Goal: Task Accomplishment & Management: Use online tool/utility

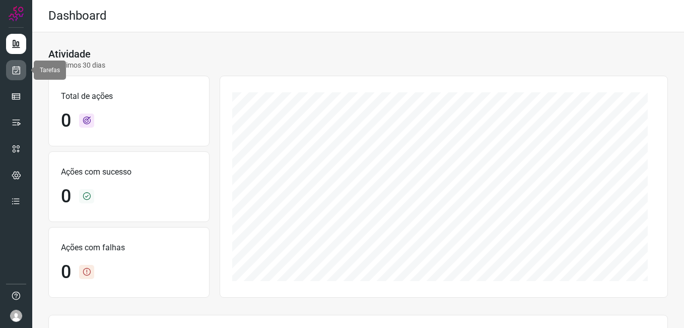
click at [11, 68] on icon at bounding box center [16, 70] width 11 height 10
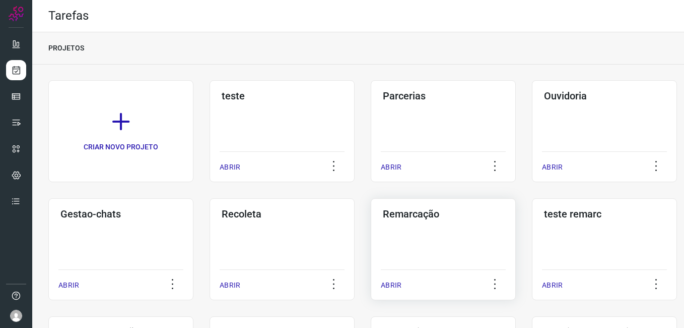
click at [418, 207] on div "Remarcação" at bounding box center [443, 212] width 125 height 16
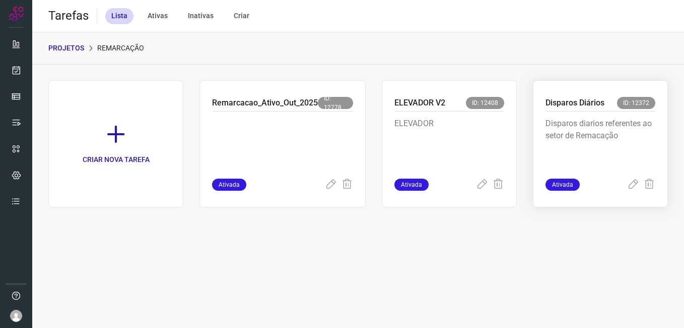
click at [604, 147] on p "Disparos diarios referentes ao setor de Remacação" at bounding box center [601, 142] width 110 height 50
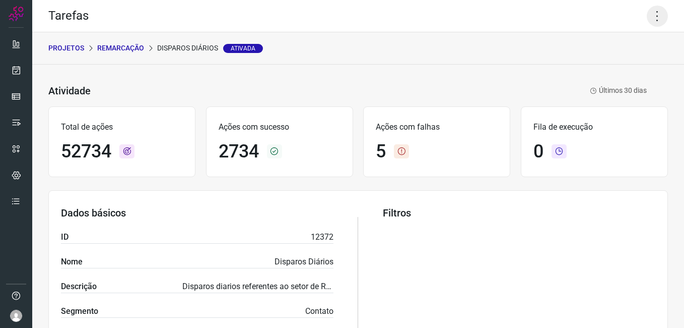
click at [655, 13] on icon at bounding box center [657, 16] width 21 height 21
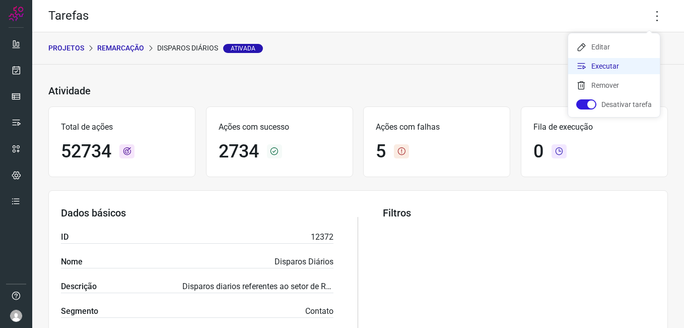
click at [605, 65] on li "Executar" at bounding box center [615, 66] width 92 height 16
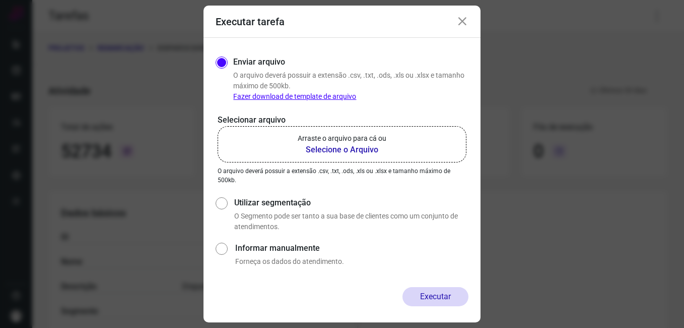
click at [329, 151] on b "Selecione o Arquivo" at bounding box center [342, 150] width 89 height 12
click at [0, 0] on input "Arraste o arquivo para cá ou Selecione o Arquivo" at bounding box center [0, 0] width 0 height 0
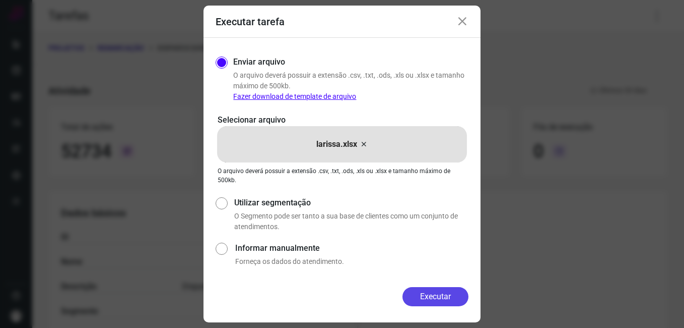
click at [424, 288] on button "Executar" at bounding box center [436, 296] width 66 height 19
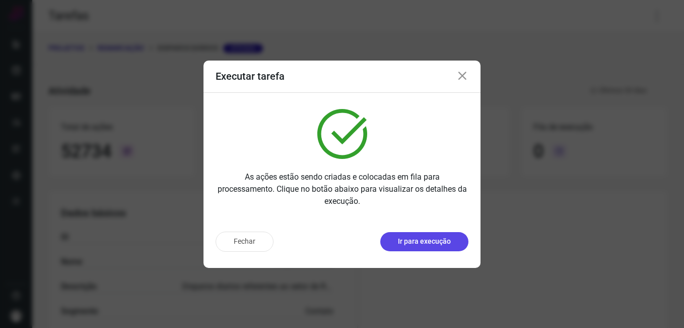
click at [420, 242] on p "Ir para execução" at bounding box center [424, 241] width 53 height 11
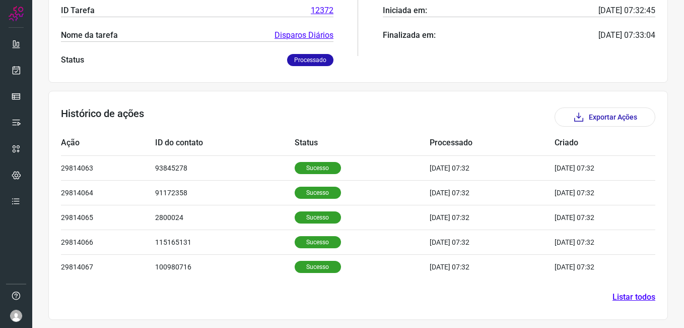
scroll to position [212, 0]
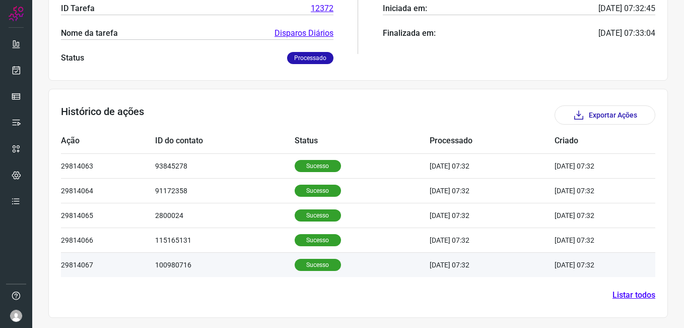
click at [315, 263] on p "Sucesso" at bounding box center [318, 265] width 46 height 12
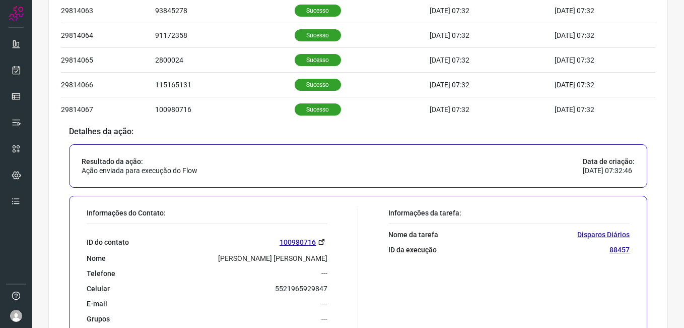
scroll to position [355, 0]
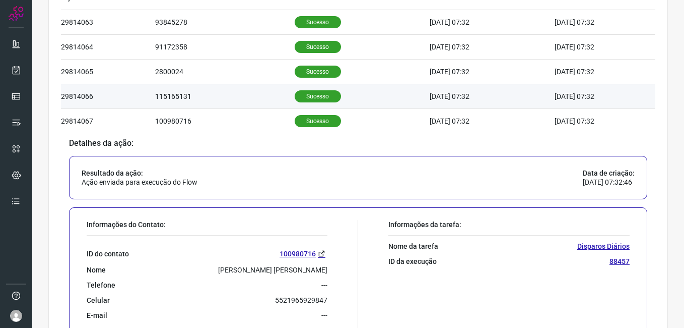
click at [301, 102] on td "Sucesso" at bounding box center [362, 96] width 135 height 25
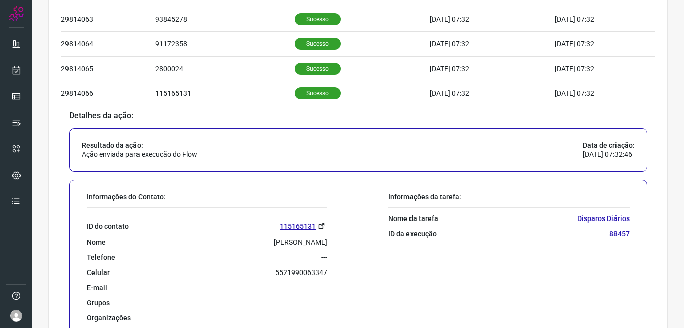
scroll to position [305, 0]
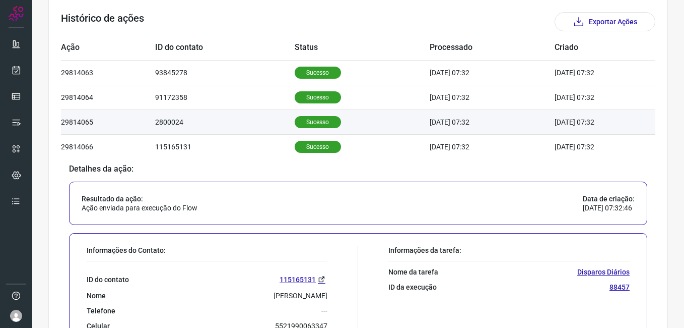
click at [307, 127] on p "Sucesso" at bounding box center [318, 122] width 46 height 12
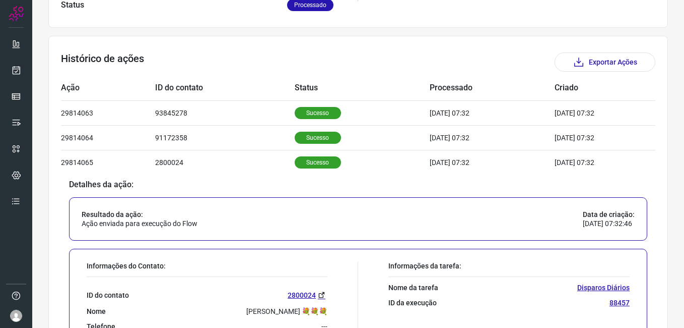
scroll to position [255, 0]
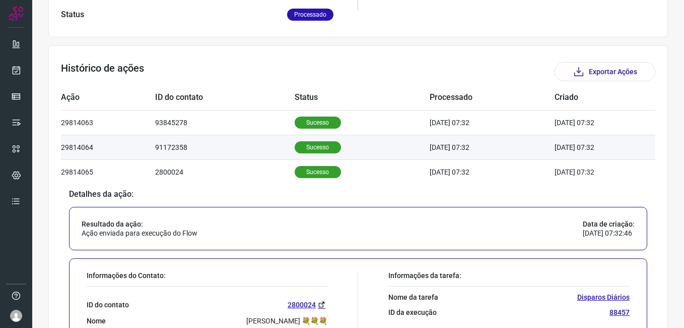
click at [296, 156] on td "Sucesso" at bounding box center [362, 147] width 135 height 25
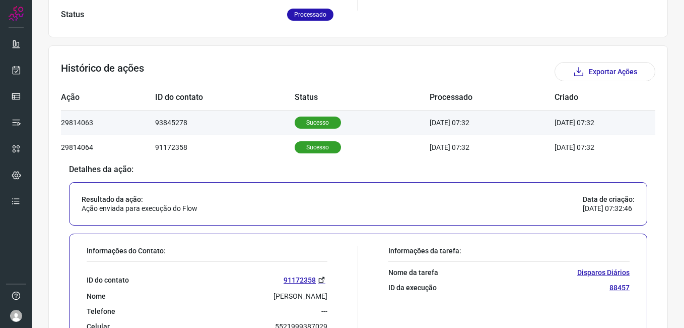
click at [302, 126] on p "Sucesso" at bounding box center [318, 122] width 46 height 12
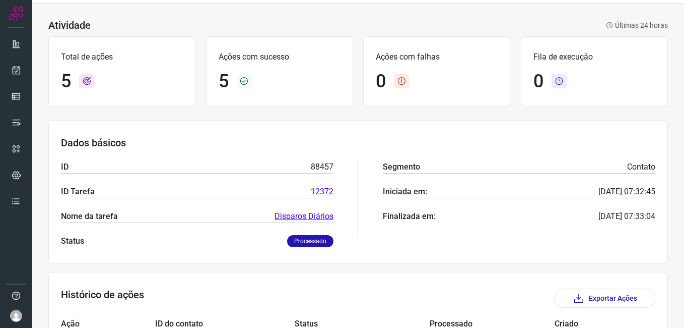
scroll to position [0, 0]
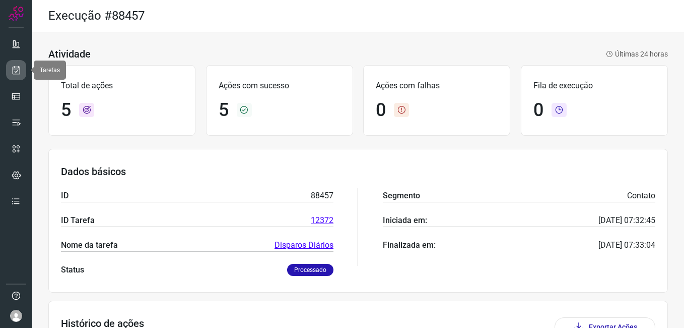
click at [13, 74] on icon at bounding box center [16, 70] width 11 height 10
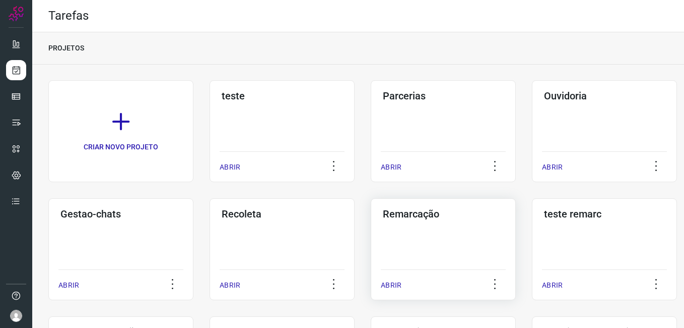
click at [420, 236] on div "Remarcação ABRIR" at bounding box center [443, 249] width 145 height 102
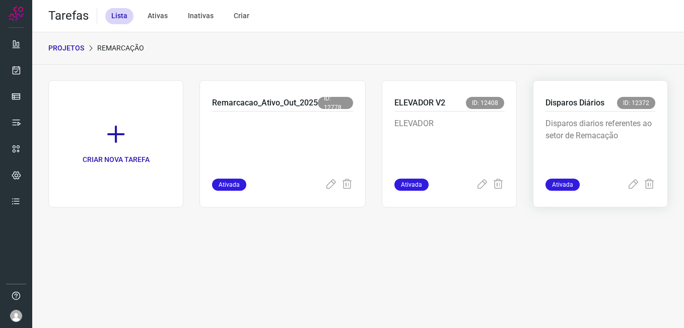
click at [573, 120] on p "Disparos diarios referentes ao setor de Remacação" at bounding box center [601, 142] width 110 height 50
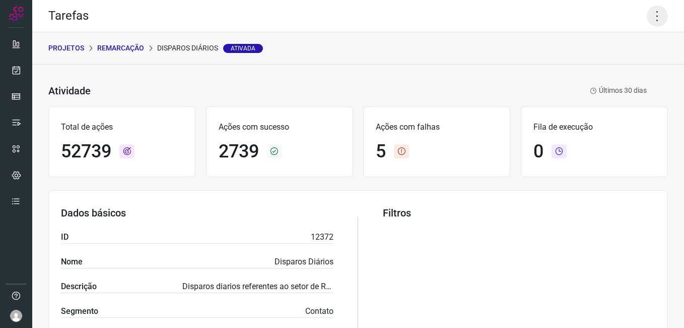
click at [647, 18] on icon at bounding box center [657, 16] width 21 height 21
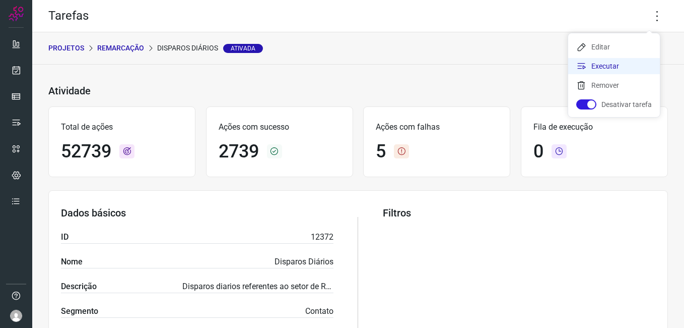
click at [617, 67] on li "Executar" at bounding box center [615, 66] width 92 height 16
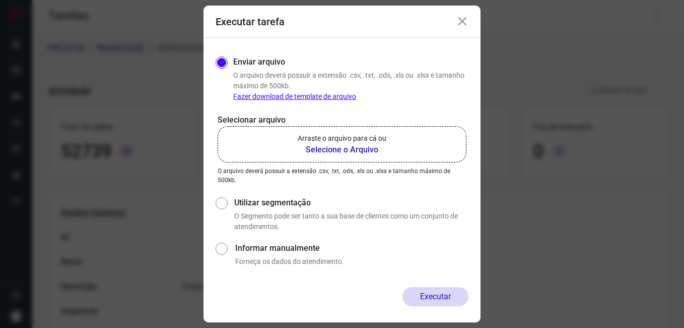
click at [360, 153] on b "Selecione o Arquivo" at bounding box center [342, 150] width 89 height 12
click at [0, 0] on input "Arraste o arquivo para cá ou Selecione o Arquivo" at bounding box center [0, 0] width 0 height 0
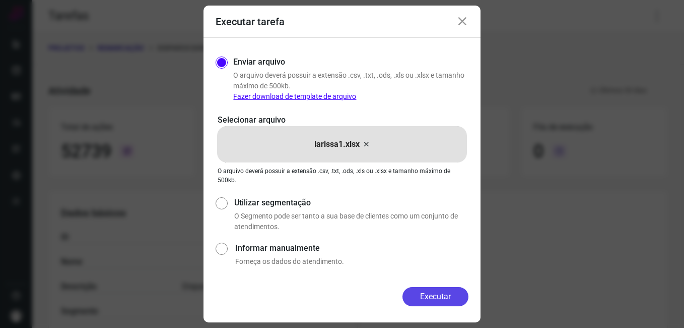
click at [425, 294] on button "Executar" at bounding box center [436, 296] width 66 height 19
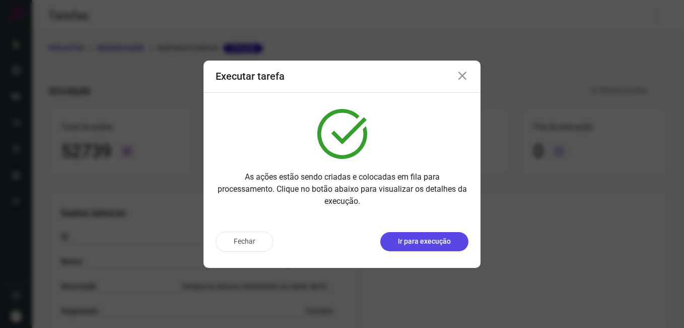
click at [426, 240] on p "Ir para execução" at bounding box center [424, 241] width 53 height 11
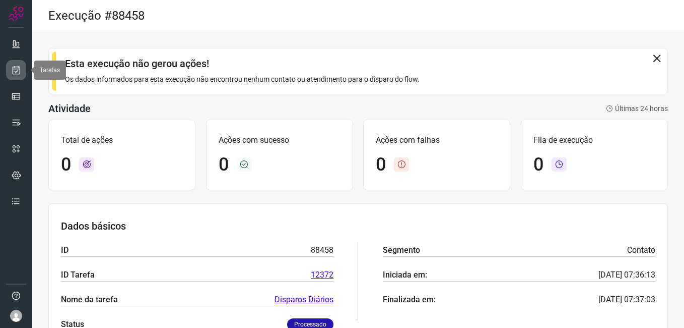
click at [19, 72] on icon at bounding box center [16, 70] width 11 height 10
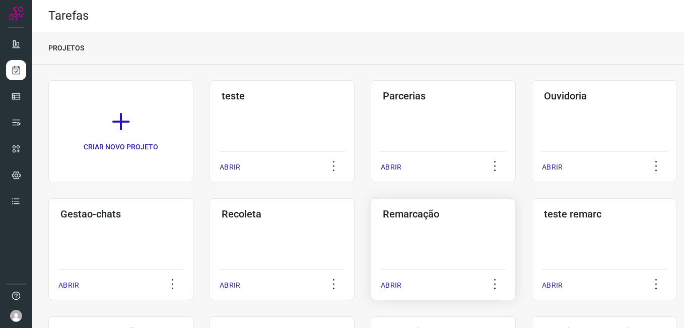
click at [441, 250] on div "Remarcação ABRIR" at bounding box center [443, 249] width 145 height 102
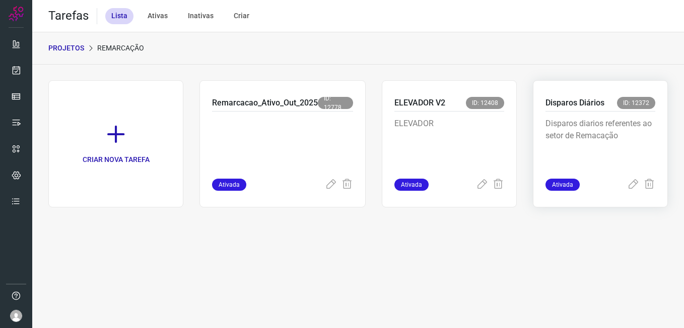
click at [564, 120] on p "Disparos diarios referentes ao setor de Remacação" at bounding box center [601, 142] width 110 height 50
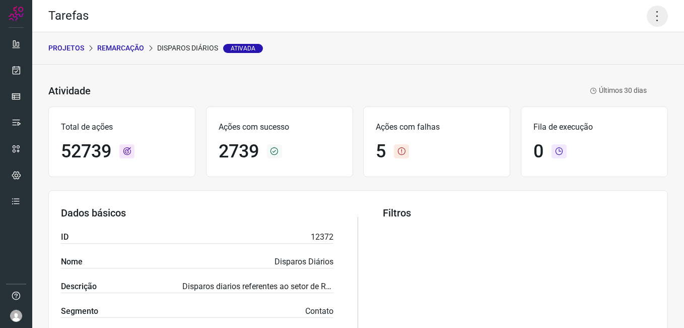
click at [651, 13] on icon at bounding box center [657, 16] width 21 height 21
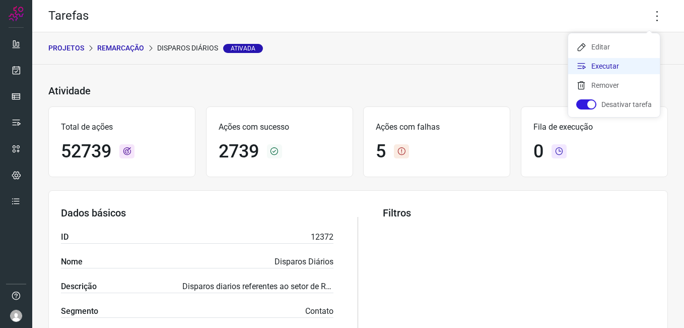
click at [610, 63] on li "Executar" at bounding box center [615, 66] width 92 height 16
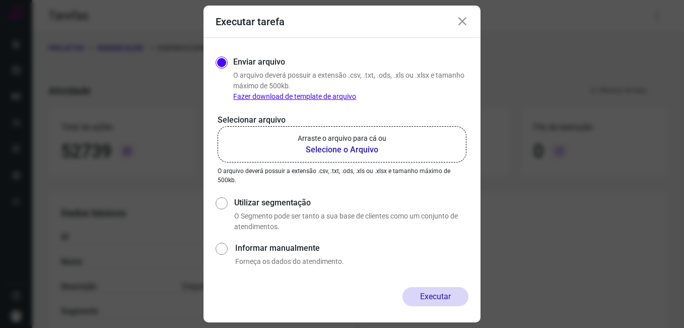
click at [361, 148] on b "Selecione o Arquivo" at bounding box center [342, 150] width 89 height 12
click at [0, 0] on input "Arraste o arquivo para cá ou Selecione o Arquivo" at bounding box center [0, 0] width 0 height 0
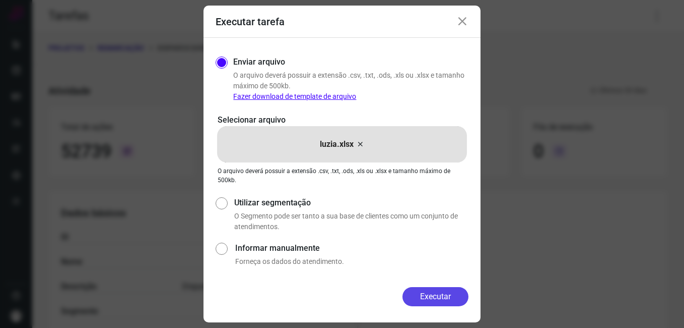
click at [450, 293] on button "Executar" at bounding box center [436, 296] width 66 height 19
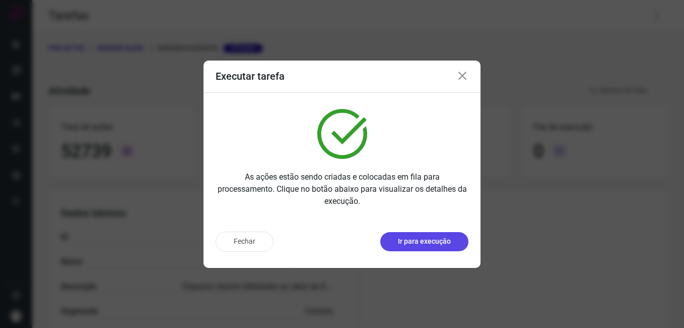
click at [447, 241] on p "Ir para execução" at bounding box center [424, 241] width 53 height 11
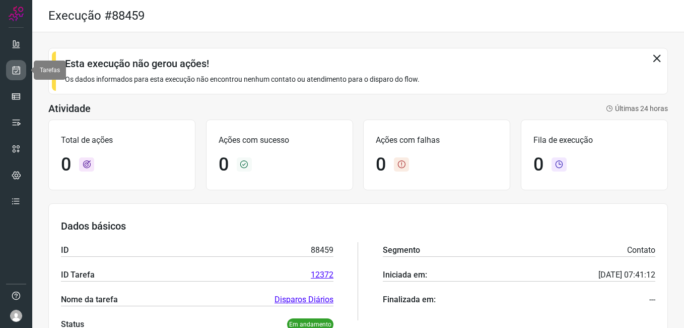
click at [16, 75] on link at bounding box center [16, 70] width 20 height 20
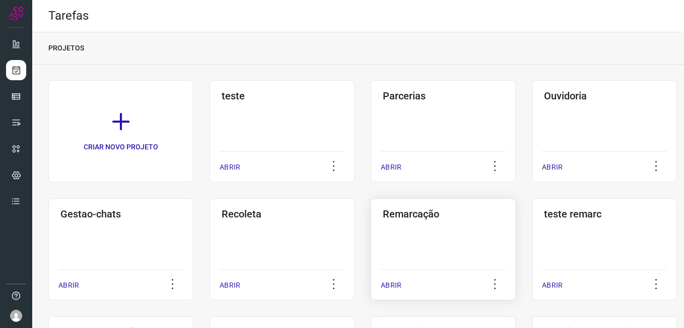
click at [398, 234] on div "Remarcação ABRIR" at bounding box center [443, 249] width 145 height 102
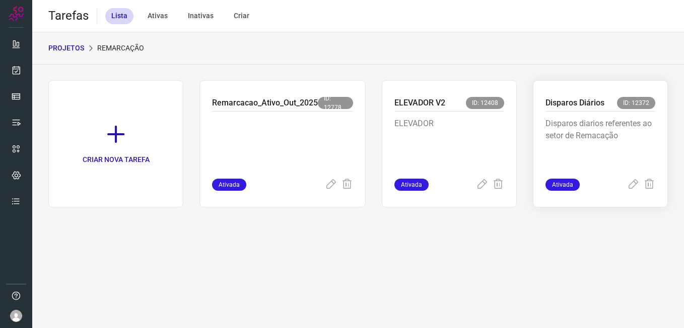
click at [589, 131] on p "Disparos diarios referentes ao setor de Remacação" at bounding box center [601, 142] width 110 height 50
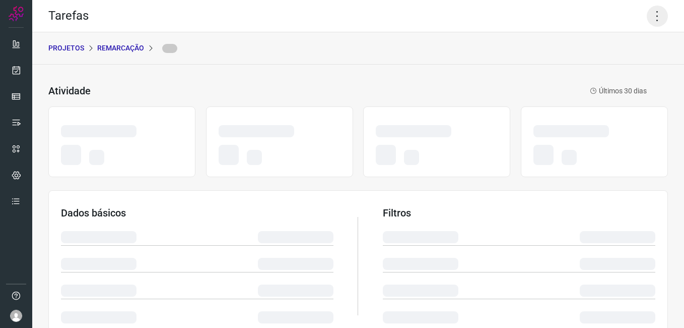
click at [647, 24] on icon at bounding box center [657, 16] width 21 height 21
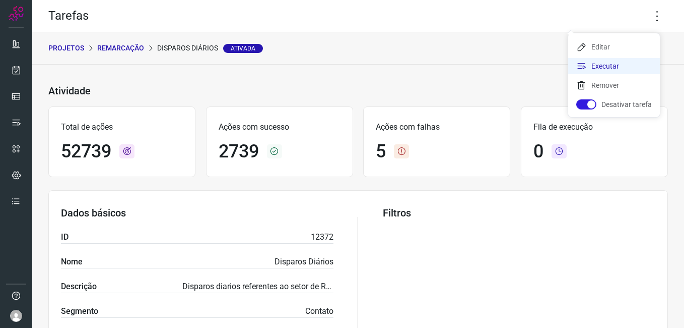
click at [608, 64] on li "Executar" at bounding box center [615, 66] width 92 height 16
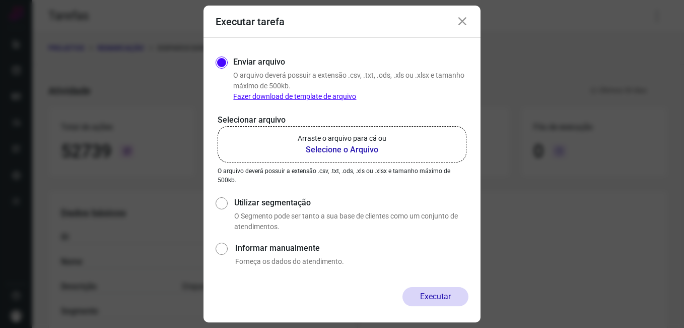
click at [336, 151] on b "Selecione o Arquivo" at bounding box center [342, 150] width 89 height 12
click at [0, 0] on input "Arraste o arquivo para cá ou Selecione o Arquivo" at bounding box center [0, 0] width 0 height 0
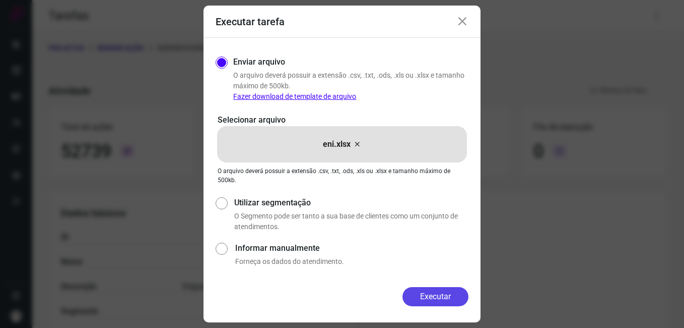
click at [438, 292] on button "Executar" at bounding box center [436, 296] width 66 height 19
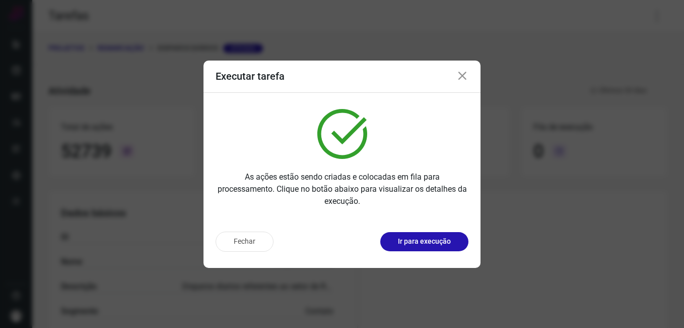
click at [434, 243] on p "Ir para execução" at bounding box center [424, 241] width 53 height 11
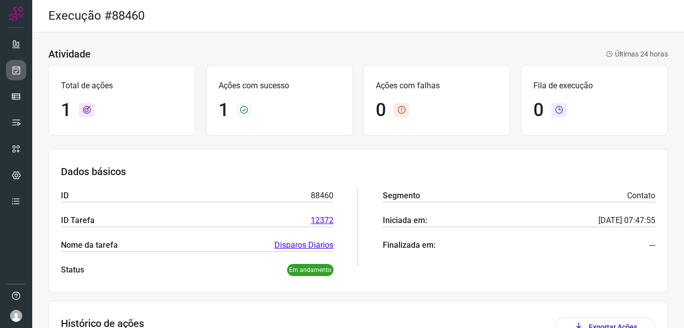
click at [19, 79] on ul at bounding box center [16, 125] width 20 height 183
click at [18, 72] on icon at bounding box center [16, 70] width 11 height 10
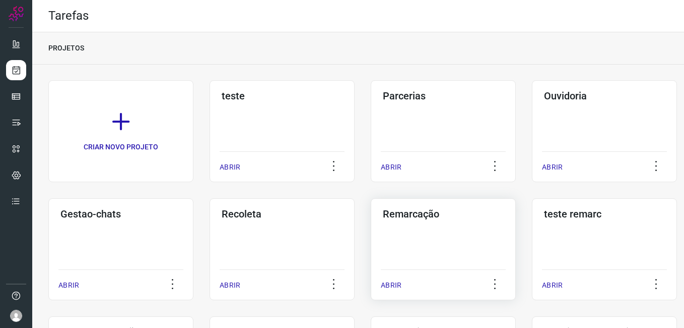
click at [433, 250] on div "Remarcação ABRIR" at bounding box center [443, 249] width 145 height 102
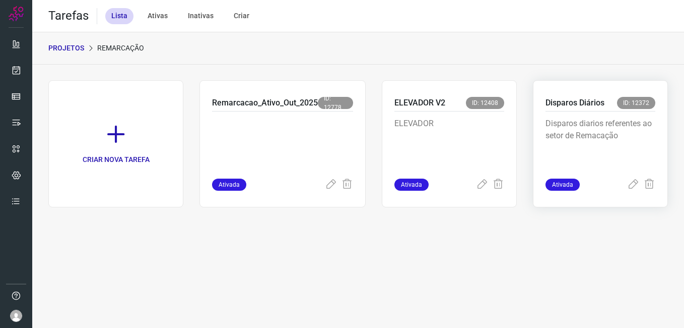
click at [593, 123] on p "Disparos diarios referentes ao setor de Remacação" at bounding box center [601, 142] width 110 height 50
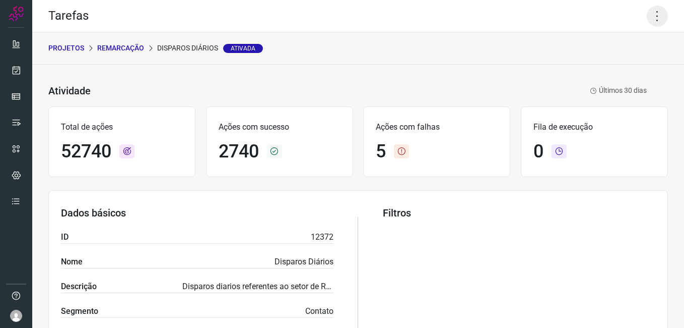
click at [653, 24] on icon at bounding box center [657, 16] width 21 height 21
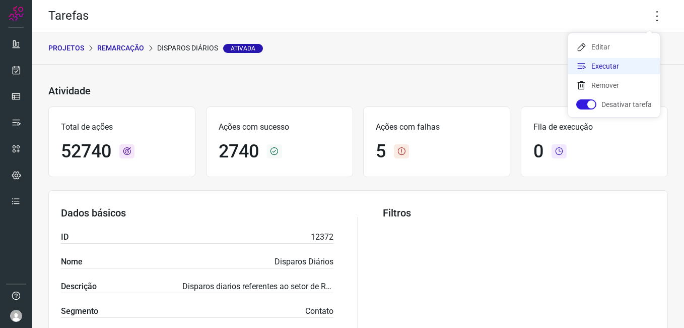
click at [614, 65] on li "Executar" at bounding box center [615, 66] width 92 height 16
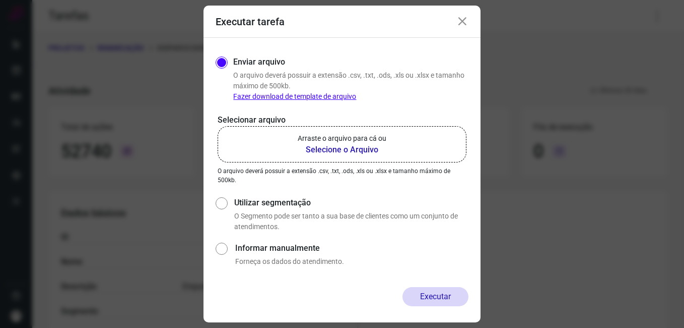
click at [346, 151] on b "Selecione o Arquivo" at bounding box center [342, 150] width 89 height 12
click at [0, 0] on input "Arraste o arquivo para cá ou Selecione o Arquivo" at bounding box center [0, 0] width 0 height 0
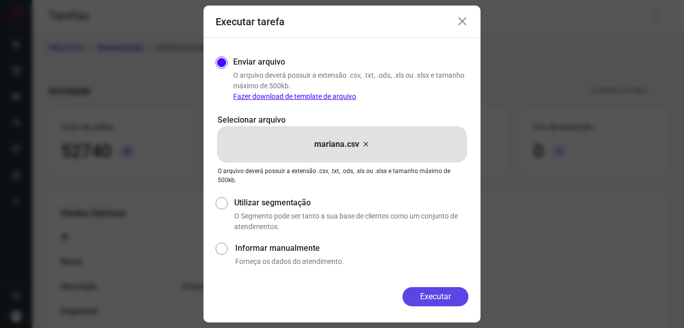
click at [416, 292] on button "Executar" at bounding box center [436, 296] width 66 height 19
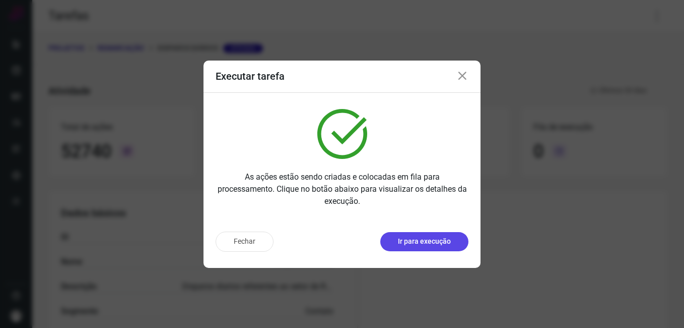
click at [434, 240] on p "Ir para execução" at bounding box center [424, 241] width 53 height 11
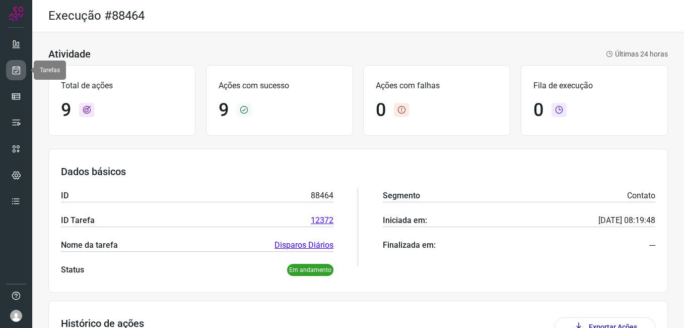
click at [23, 72] on link at bounding box center [16, 70] width 20 height 20
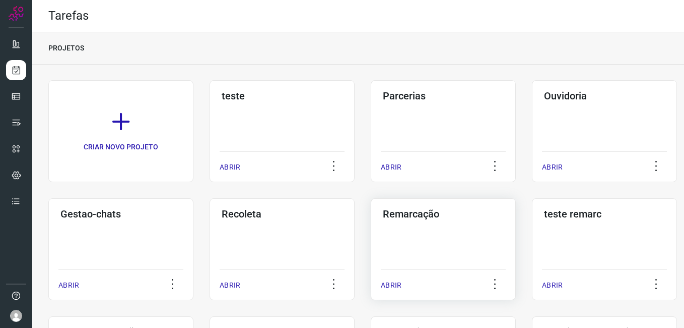
click at [434, 243] on div "Remarcação ABRIR" at bounding box center [443, 249] width 145 height 102
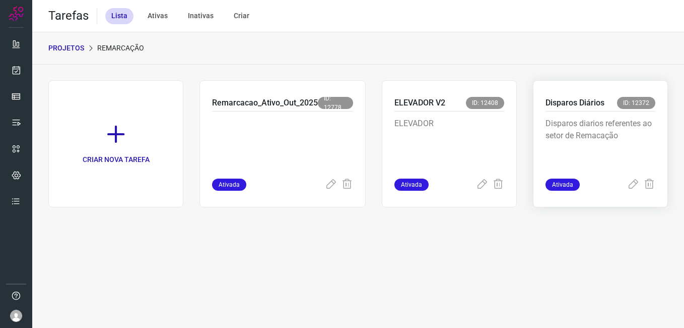
click at [591, 143] on p "Disparos diarios referentes ao setor de Remacação" at bounding box center [601, 142] width 110 height 50
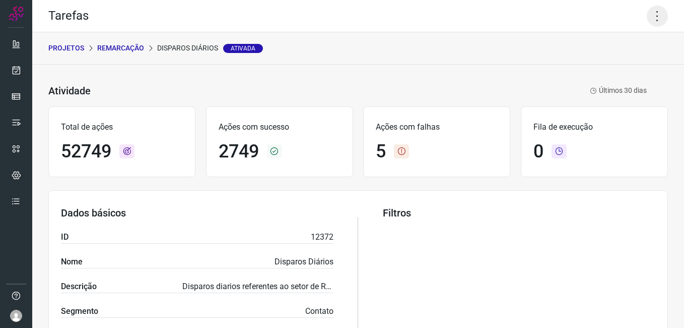
click at [652, 19] on icon at bounding box center [657, 16] width 21 height 21
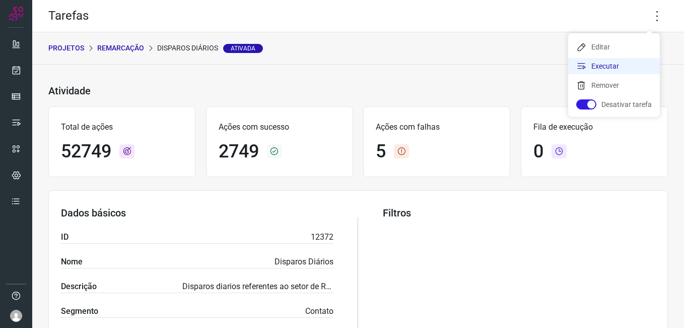
click at [606, 63] on li "Executar" at bounding box center [615, 66] width 92 height 16
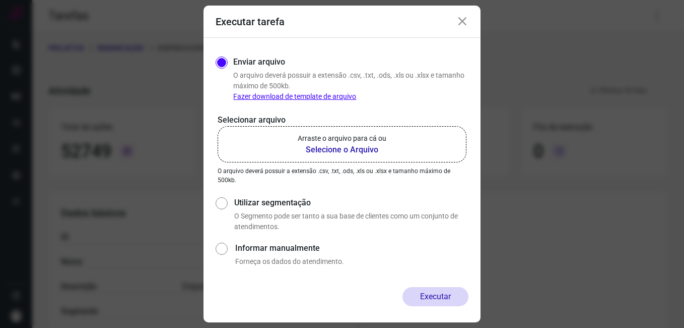
click at [364, 151] on b "Selecione o Arquivo" at bounding box center [342, 150] width 89 height 12
click at [0, 0] on input "Arraste o arquivo para cá ou Selecione o Arquivo" at bounding box center [0, 0] width 0 height 0
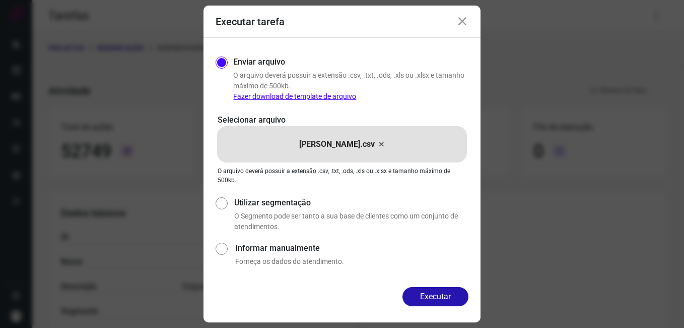
click at [439, 308] on div "Executar" at bounding box center [342, 304] width 277 height 35
click at [434, 297] on button "Executar" at bounding box center [436, 296] width 66 height 19
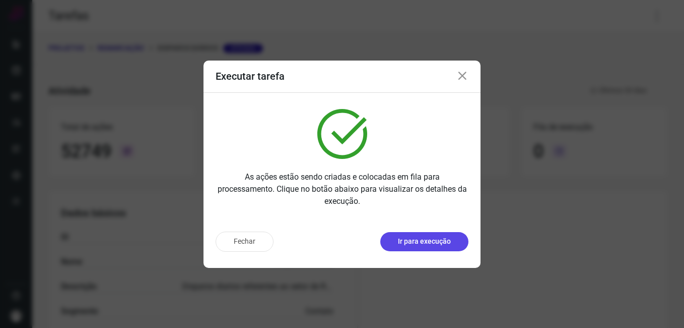
click at [424, 237] on p "Ir para execução" at bounding box center [424, 241] width 53 height 11
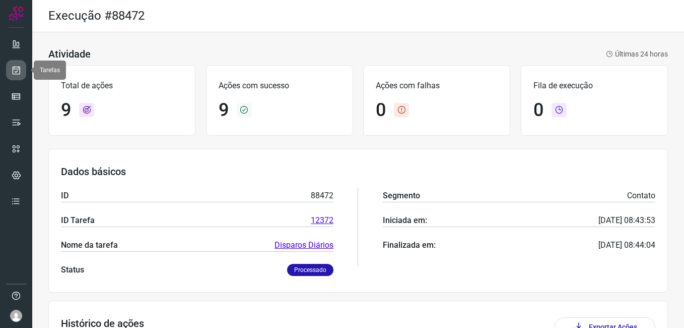
click at [14, 68] on icon at bounding box center [16, 70] width 11 height 10
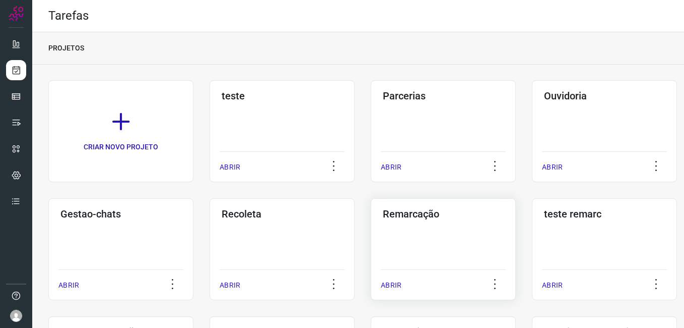
click at [447, 237] on div "Remarcação ABRIR" at bounding box center [443, 249] width 145 height 102
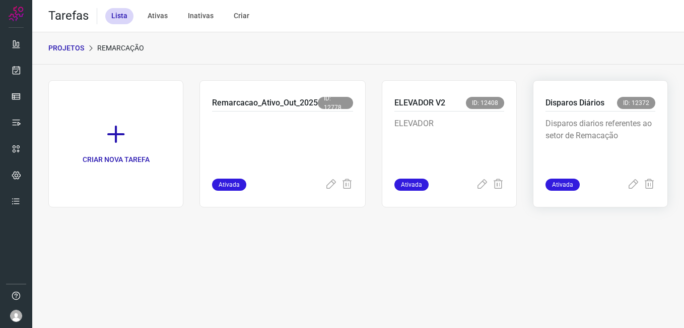
click at [584, 106] on p "Disparos Diários" at bounding box center [575, 103] width 59 height 12
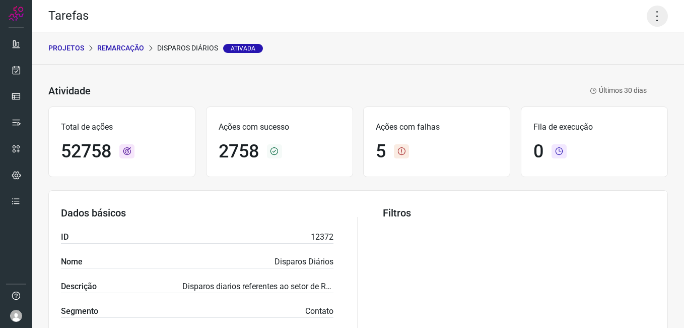
click at [647, 18] on icon at bounding box center [657, 16] width 21 height 21
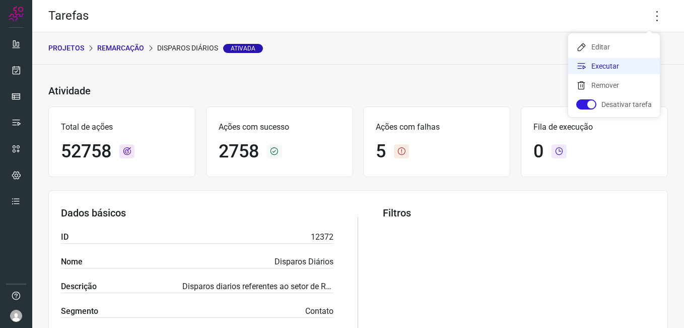
click at [615, 68] on li "Executar" at bounding box center [615, 66] width 92 height 16
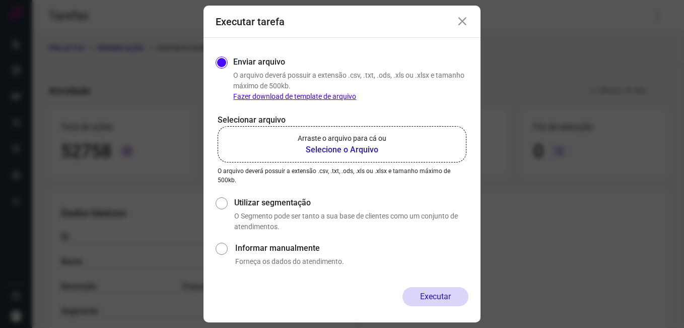
click at [335, 149] on b "Selecione o Arquivo" at bounding box center [342, 150] width 89 height 12
click at [0, 0] on input "Arraste o arquivo para cá ou Selecione o Arquivo" at bounding box center [0, 0] width 0 height 0
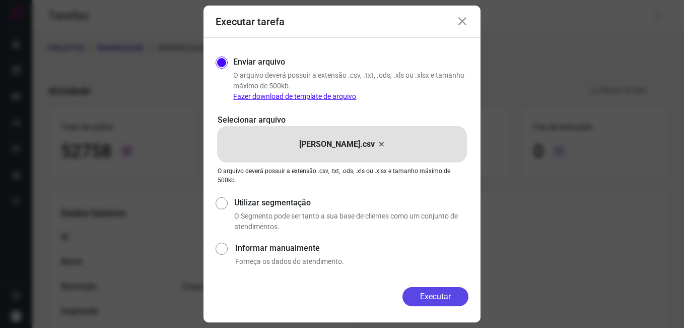
click at [426, 302] on button "Executar" at bounding box center [436, 296] width 66 height 19
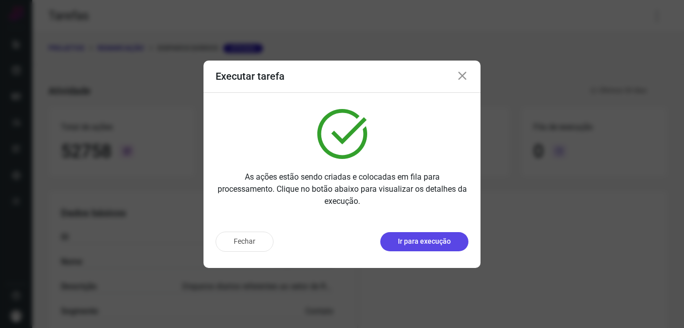
click at [433, 242] on p "Ir para execução" at bounding box center [424, 241] width 53 height 11
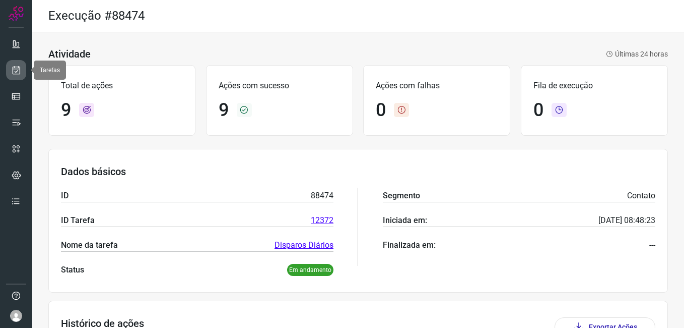
click at [15, 68] on icon at bounding box center [16, 70] width 11 height 10
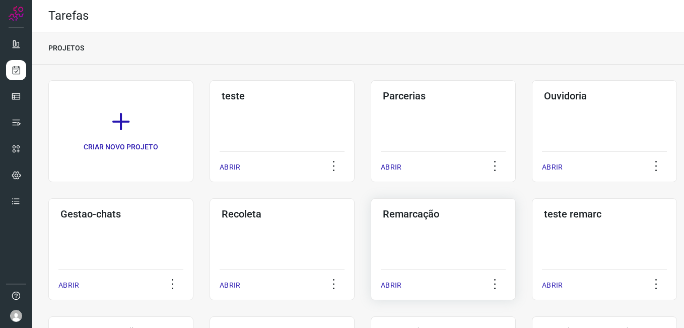
click at [438, 228] on div "Remarcação ABRIR" at bounding box center [443, 249] width 145 height 102
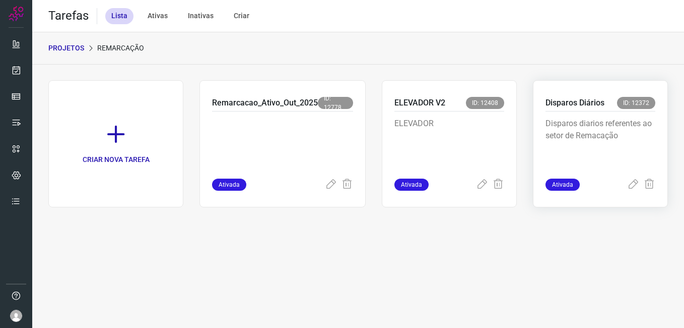
click at [587, 119] on p "Disparos diarios referentes ao setor de Remacação" at bounding box center [601, 142] width 110 height 50
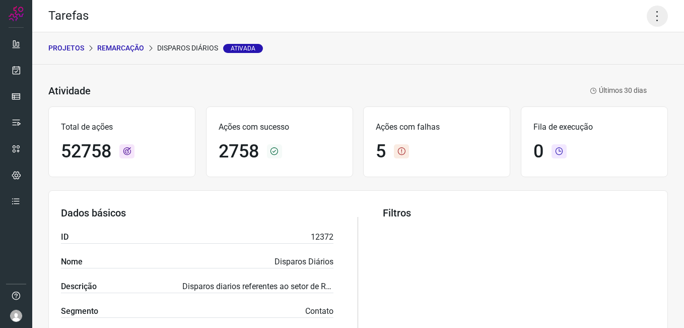
click at [647, 20] on icon at bounding box center [657, 16] width 21 height 21
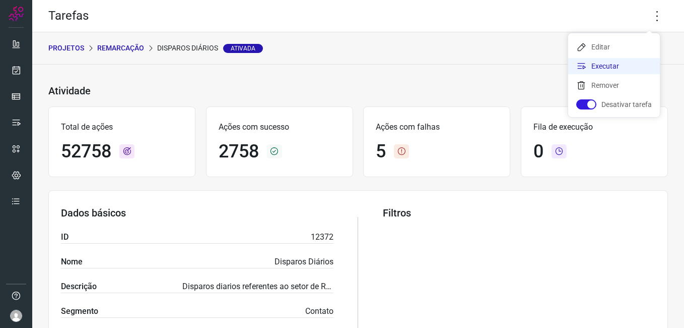
click at [621, 69] on li "Executar" at bounding box center [615, 66] width 92 height 16
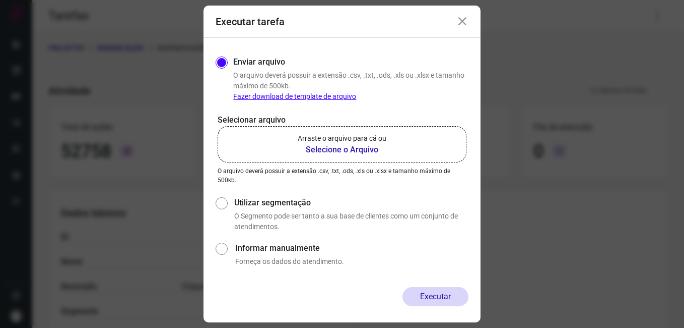
click at [356, 150] on b "Selecione o Arquivo" at bounding box center [342, 150] width 89 height 12
click at [0, 0] on input "Arraste o arquivo para cá ou Selecione o Arquivo" at bounding box center [0, 0] width 0 height 0
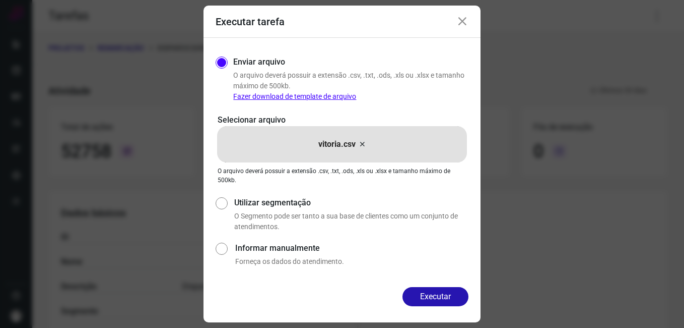
drag, startPoint x: 430, startPoint y: 295, endPoint x: 497, endPoint y: 264, distance: 73.7
click at [433, 294] on button "Executar" at bounding box center [436, 296] width 66 height 19
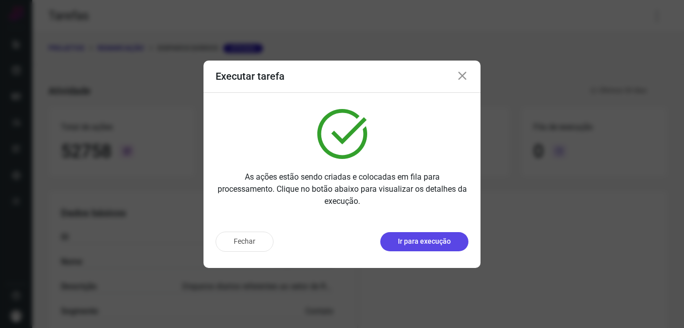
click at [427, 239] on p "Ir para execução" at bounding box center [424, 241] width 53 height 11
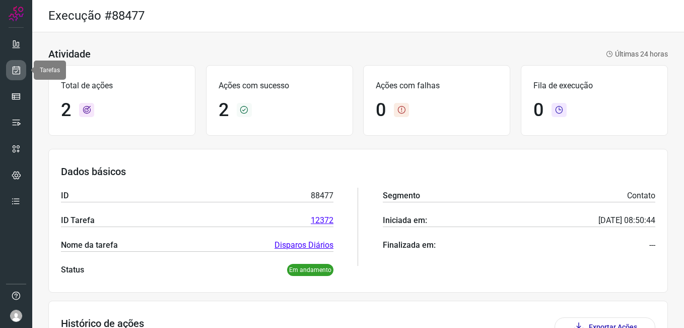
click at [19, 71] on icon at bounding box center [16, 70] width 11 height 10
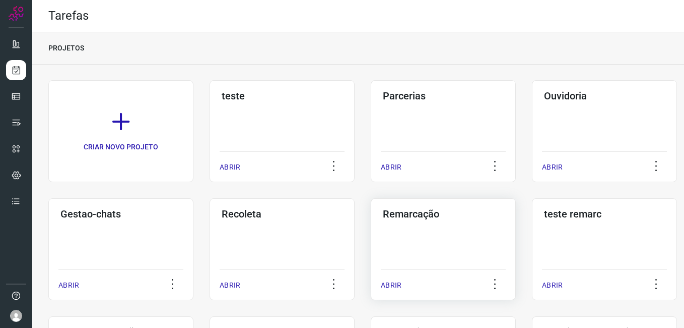
click at [421, 241] on div "Remarcação ABRIR" at bounding box center [443, 249] width 145 height 102
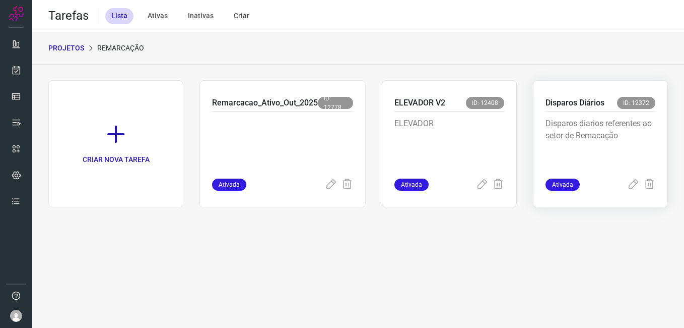
click at [564, 130] on p "Disparos diarios referentes ao setor de Remacação" at bounding box center [601, 142] width 110 height 50
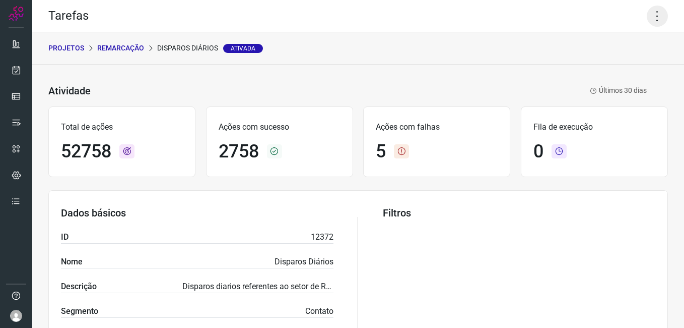
click at [647, 17] on icon at bounding box center [657, 16] width 21 height 21
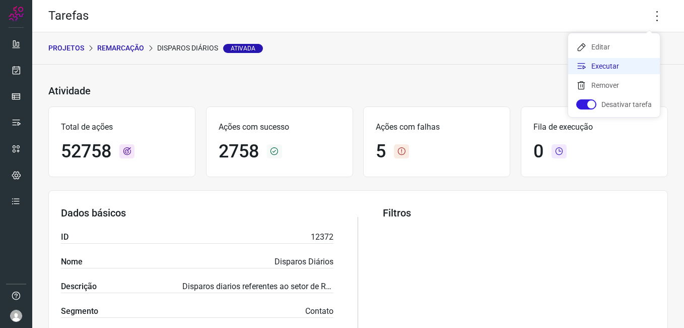
click at [613, 68] on li "Executar" at bounding box center [615, 66] width 92 height 16
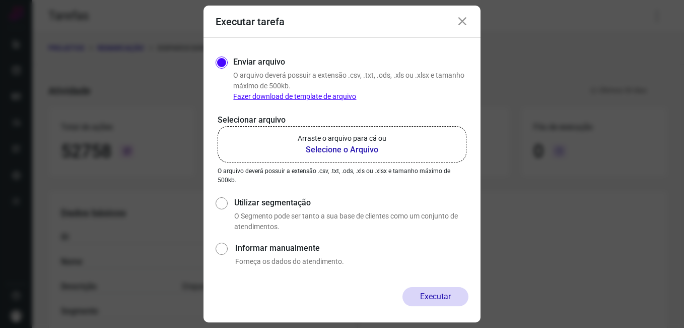
click at [321, 153] on b "Selecione o Arquivo" at bounding box center [342, 150] width 89 height 12
click at [0, 0] on input "Arraste o arquivo para cá ou Selecione o Arquivo" at bounding box center [0, 0] width 0 height 0
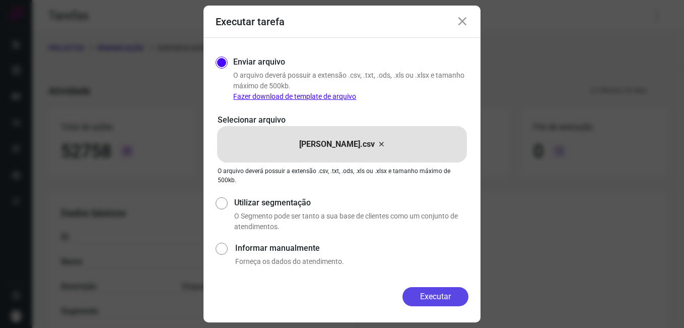
click at [447, 293] on button "Executar" at bounding box center [436, 296] width 66 height 19
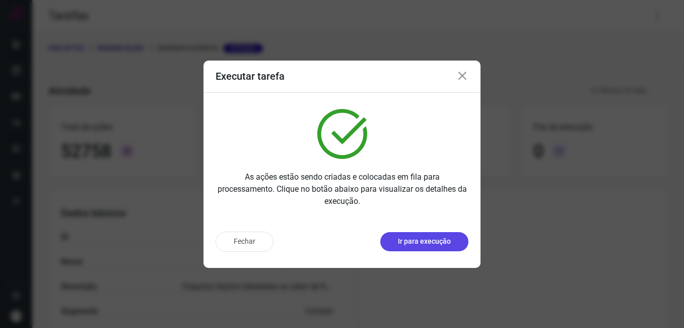
click at [422, 242] on p "Ir para execução" at bounding box center [424, 241] width 53 height 11
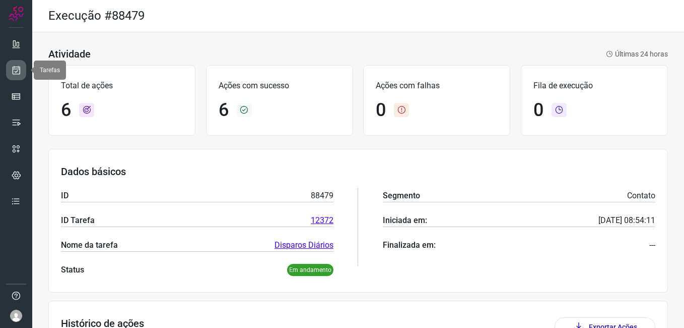
click at [17, 72] on icon at bounding box center [16, 70] width 11 height 10
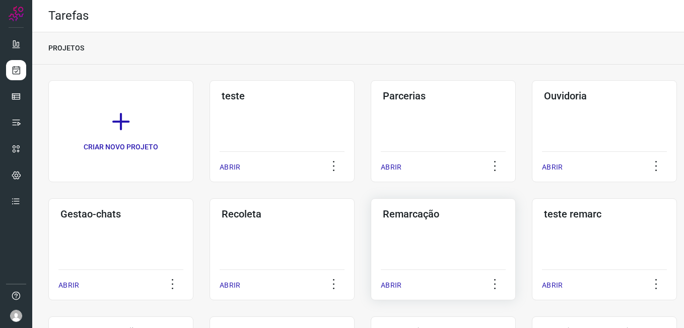
click at [441, 217] on h3 "Remarcação" at bounding box center [443, 214] width 121 height 12
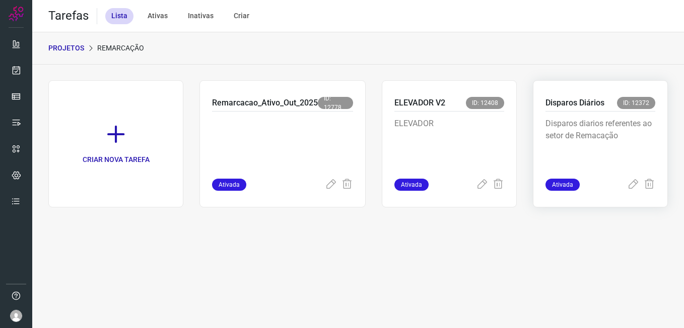
click at [574, 132] on p "Disparos diarios referentes ao setor de Remacação" at bounding box center [601, 142] width 110 height 50
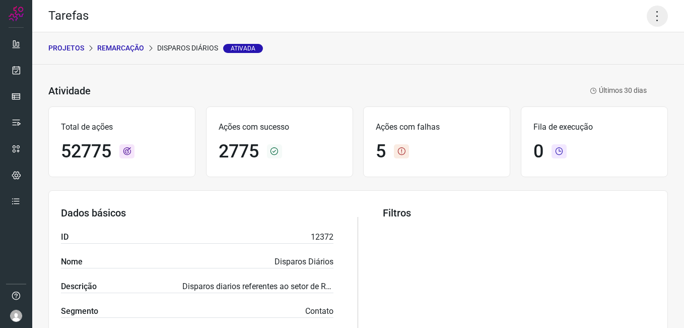
click at [649, 17] on icon at bounding box center [657, 16] width 21 height 21
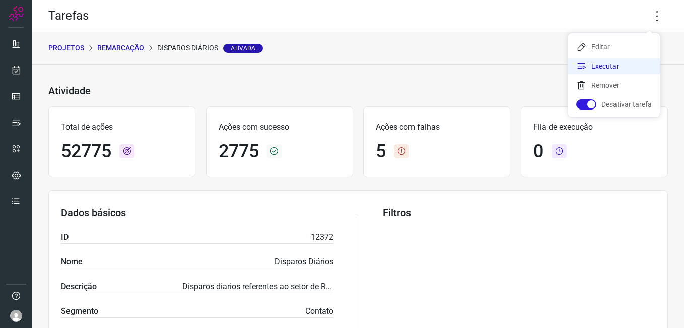
click at [608, 64] on li "Executar" at bounding box center [615, 66] width 92 height 16
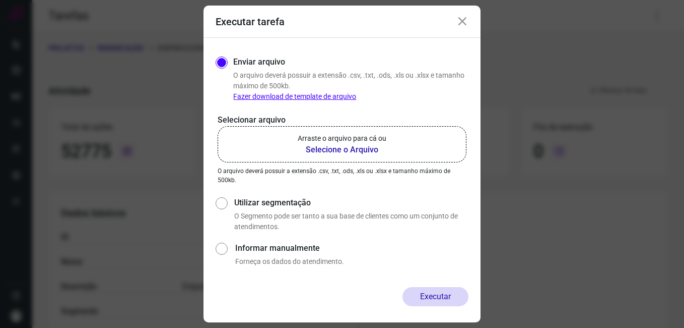
click at [359, 148] on b "Selecione o Arquivo" at bounding box center [342, 150] width 89 height 12
click at [0, 0] on input "Arraste o arquivo para cá ou Selecione o Arquivo" at bounding box center [0, 0] width 0 height 0
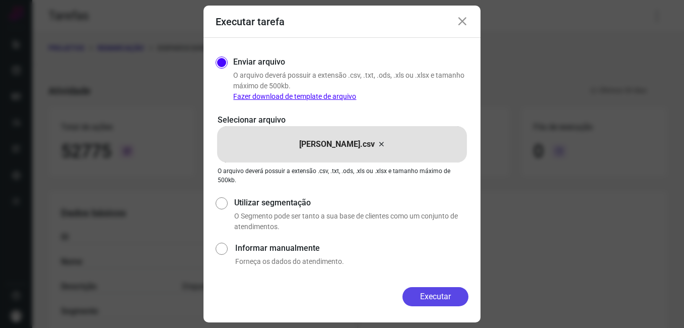
click at [424, 292] on button "Executar" at bounding box center [436, 296] width 66 height 19
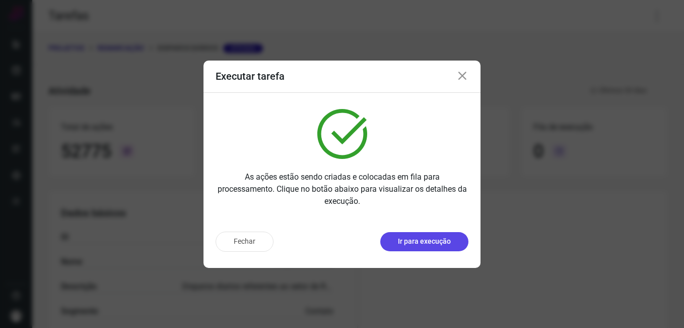
click at [423, 242] on p "Ir para execução" at bounding box center [424, 241] width 53 height 11
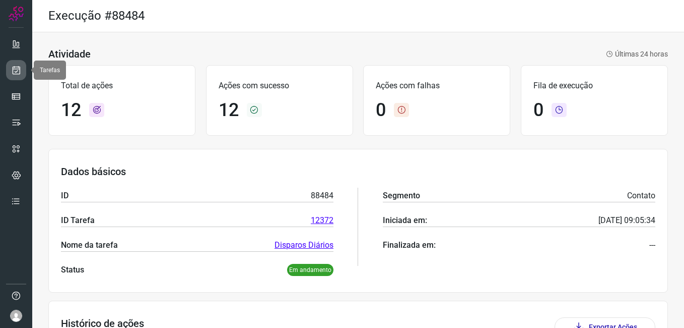
click at [15, 79] on link at bounding box center [16, 70] width 20 height 20
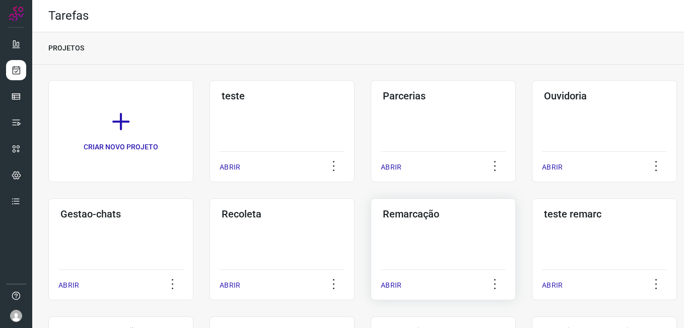
click at [422, 221] on div "Remarcação ABRIR" at bounding box center [443, 249] width 145 height 102
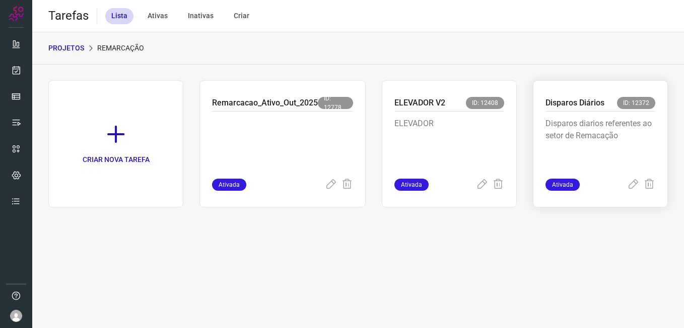
click at [600, 120] on p "Disparos diarios referentes ao setor de Remacação" at bounding box center [601, 142] width 110 height 50
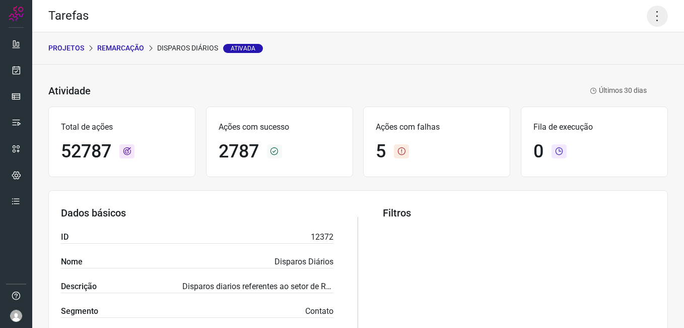
click at [649, 16] on icon at bounding box center [657, 16] width 21 height 21
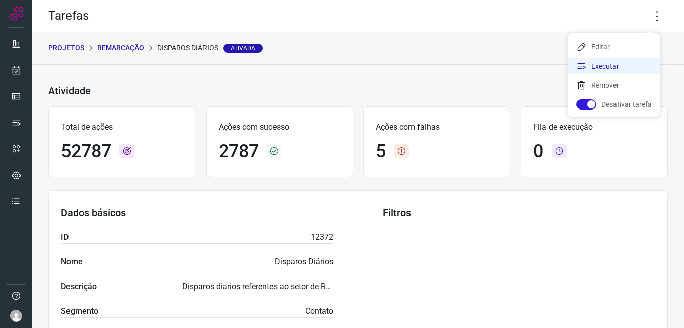
click at [603, 65] on li "Executar" at bounding box center [615, 66] width 92 height 16
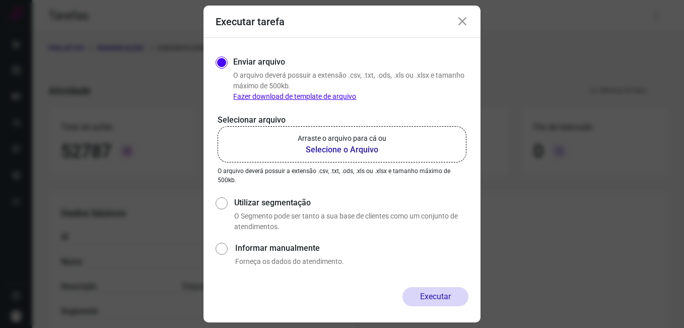
click at [349, 152] on b "Selecione o Arquivo" at bounding box center [342, 150] width 89 height 12
click at [0, 0] on input "Arraste o arquivo para cá ou Selecione o Arquivo" at bounding box center [0, 0] width 0 height 0
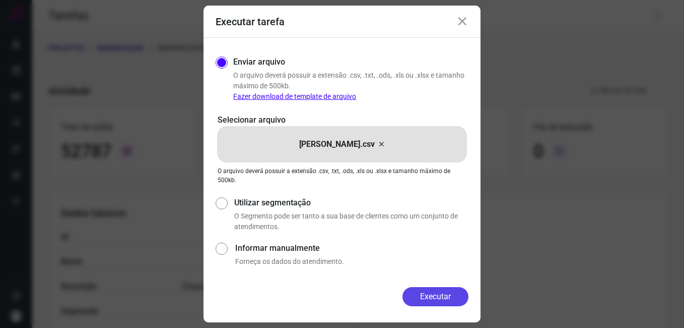
click at [439, 301] on button "Executar" at bounding box center [436, 296] width 66 height 19
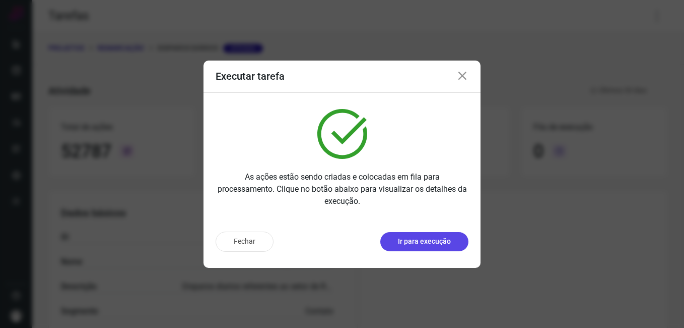
click at [436, 247] on button "Ir para execução" at bounding box center [425, 241] width 88 height 19
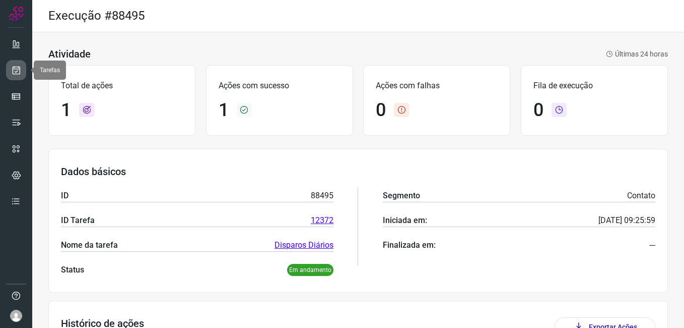
click at [25, 69] on link at bounding box center [16, 70] width 20 height 20
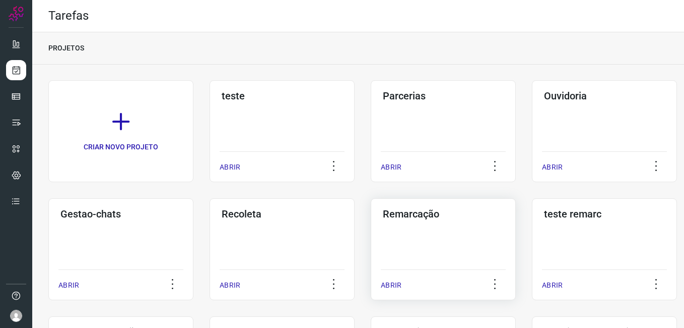
click at [413, 244] on div "Remarcação ABRIR" at bounding box center [443, 249] width 145 height 102
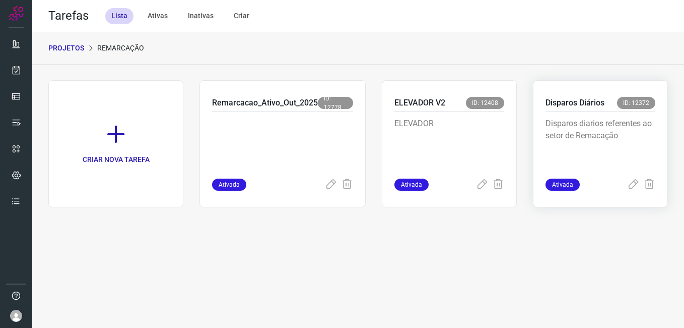
click at [583, 127] on p "Disparos diarios referentes ao setor de Remacação" at bounding box center [601, 142] width 110 height 50
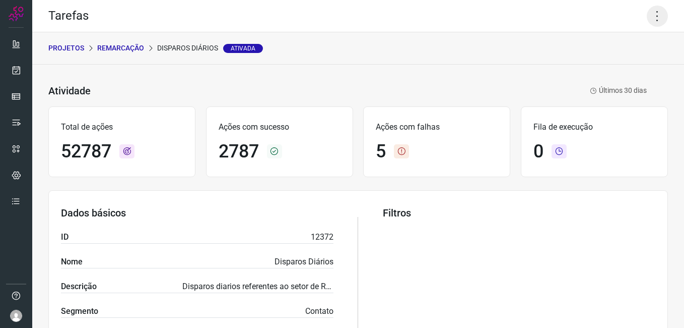
click at [649, 17] on icon at bounding box center [657, 16] width 21 height 21
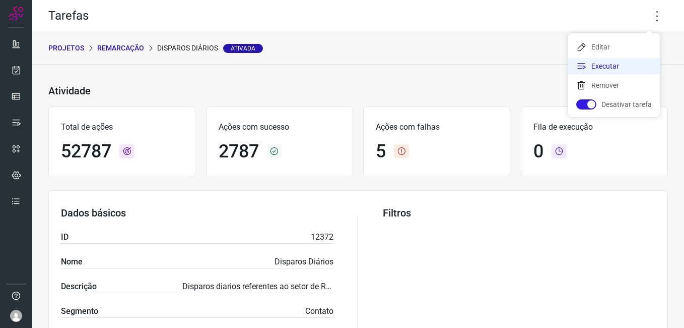
click at [608, 69] on li "Executar" at bounding box center [615, 66] width 92 height 16
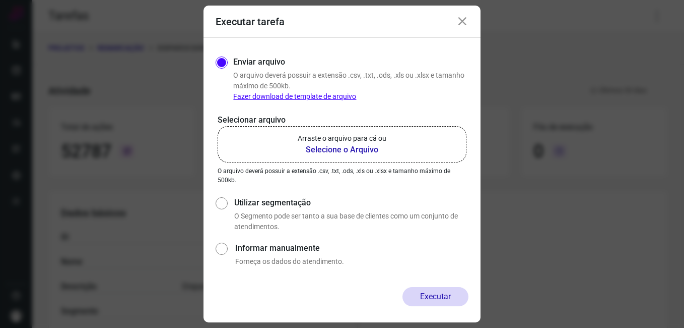
click at [331, 146] on b "Selecione o Arquivo" at bounding box center [342, 150] width 89 height 12
click at [0, 0] on input "Arraste o arquivo para cá ou Selecione o Arquivo" at bounding box center [0, 0] width 0 height 0
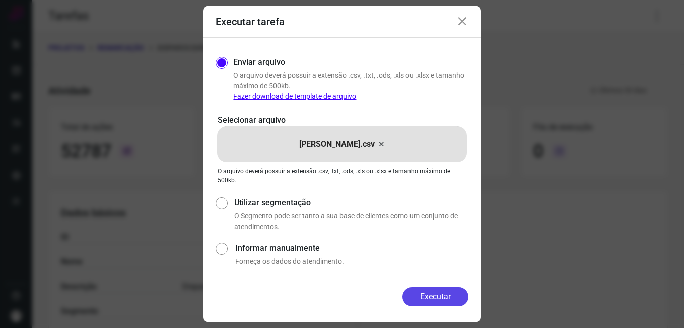
click at [412, 305] on button "Executar" at bounding box center [436, 296] width 66 height 19
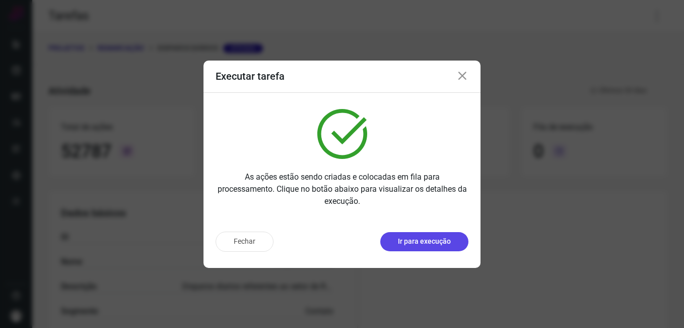
click at [422, 235] on button "Ir para execução" at bounding box center [425, 241] width 88 height 19
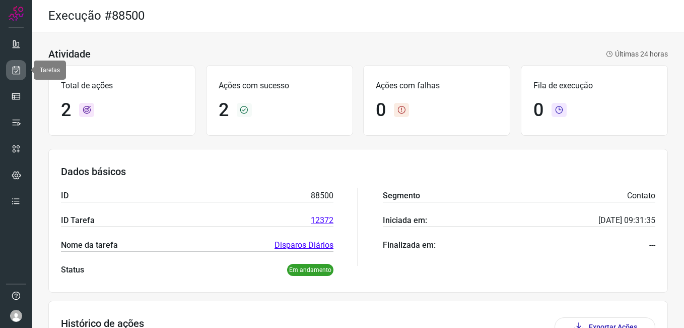
click at [16, 74] on icon at bounding box center [16, 70] width 11 height 10
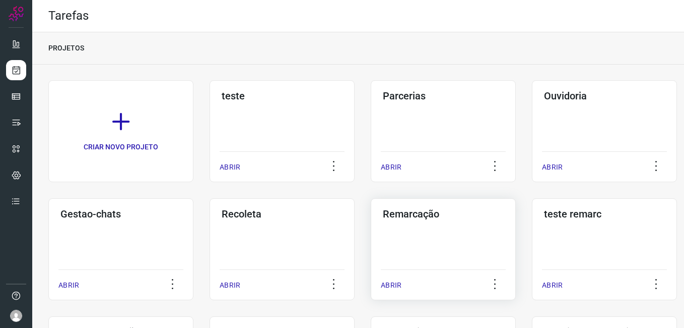
click at [446, 239] on div "Remarcação ABRIR" at bounding box center [443, 249] width 145 height 102
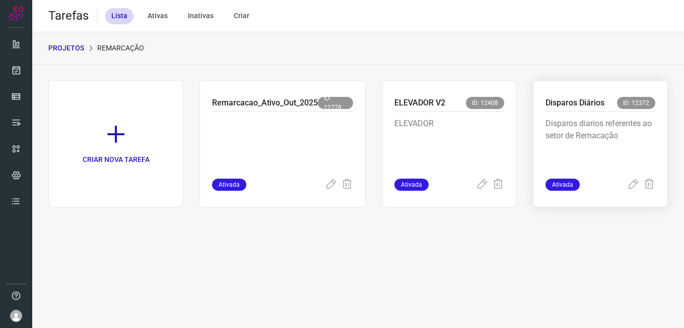
click at [599, 141] on p "Disparos diarios referentes ao setor de Remacação" at bounding box center [601, 142] width 110 height 50
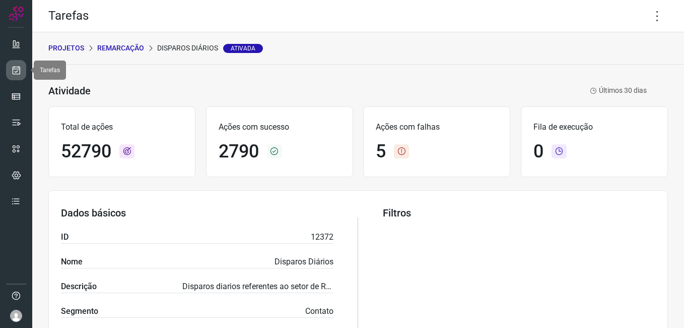
click at [19, 71] on icon at bounding box center [16, 70] width 11 height 10
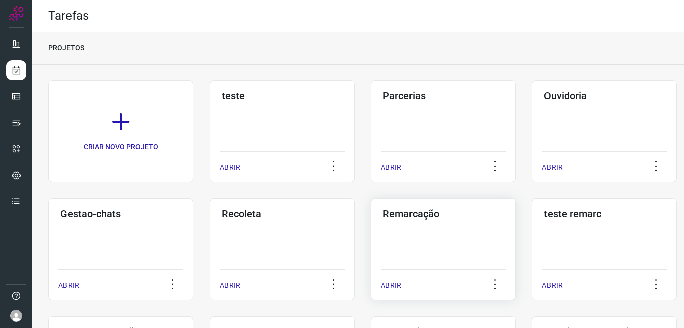
click at [442, 225] on div "Remarcação ABRIR" at bounding box center [443, 249] width 145 height 102
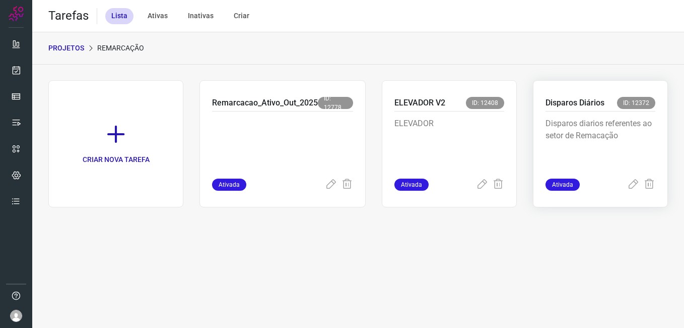
click at [593, 102] on p "Disparos Diários" at bounding box center [575, 103] width 59 height 12
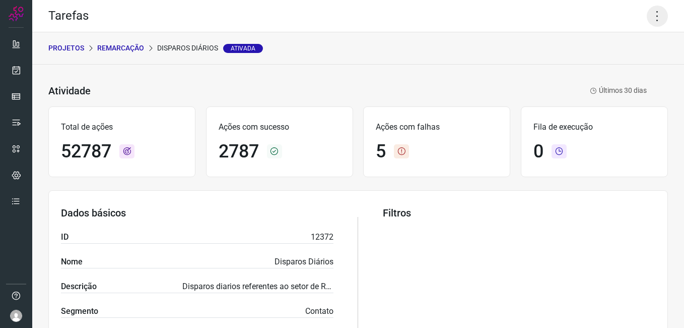
click at [657, 21] on icon at bounding box center [657, 16] width 21 height 21
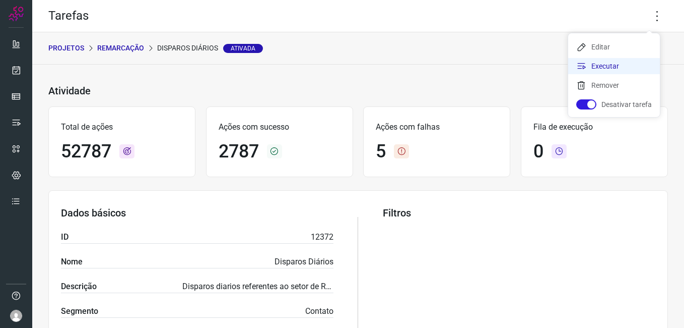
click at [618, 71] on li "Executar" at bounding box center [615, 66] width 92 height 16
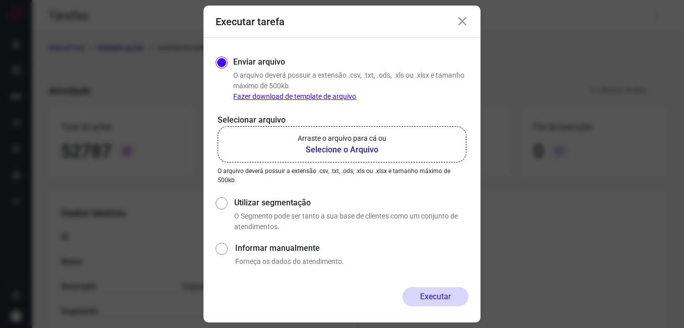
click at [341, 144] on b "Selecione o Arquivo" at bounding box center [342, 150] width 89 height 12
click at [0, 0] on input "Arraste o arquivo para cá ou Selecione o Arquivo" at bounding box center [0, 0] width 0 height 0
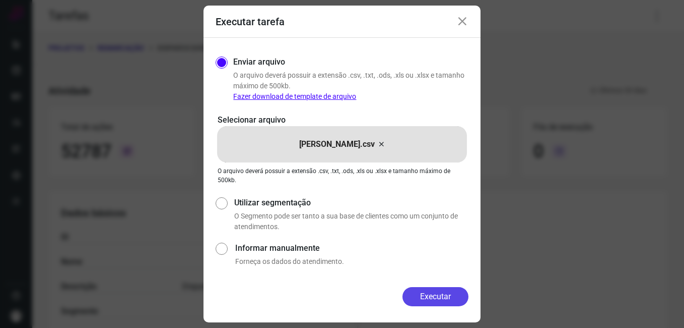
click at [447, 294] on button "Executar" at bounding box center [436, 296] width 66 height 19
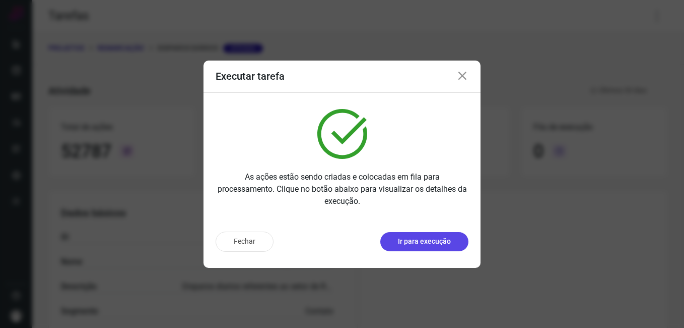
click at [403, 238] on p "Ir para execução" at bounding box center [424, 241] width 53 height 11
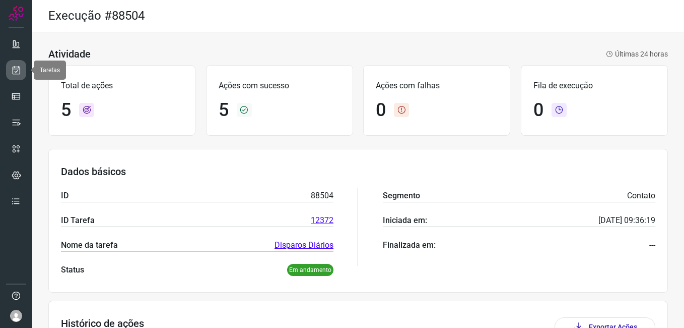
click at [21, 72] on icon at bounding box center [16, 70] width 11 height 10
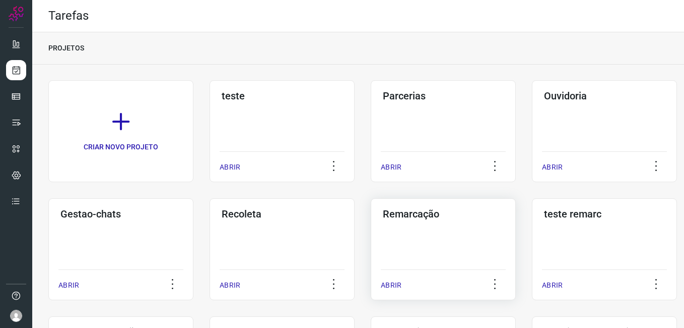
click at [412, 220] on div "Remarcação ABRIR" at bounding box center [443, 249] width 145 height 102
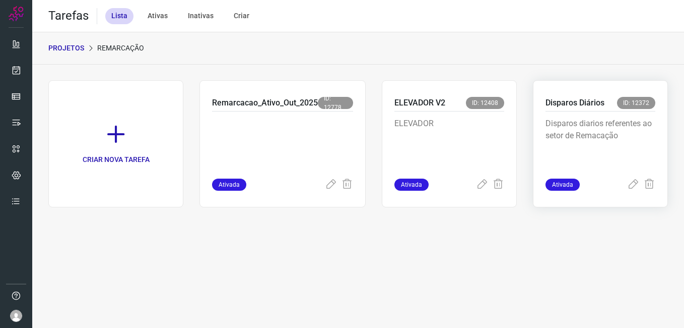
click at [578, 138] on p "Disparos diarios referentes ao setor de Remacação" at bounding box center [601, 142] width 110 height 50
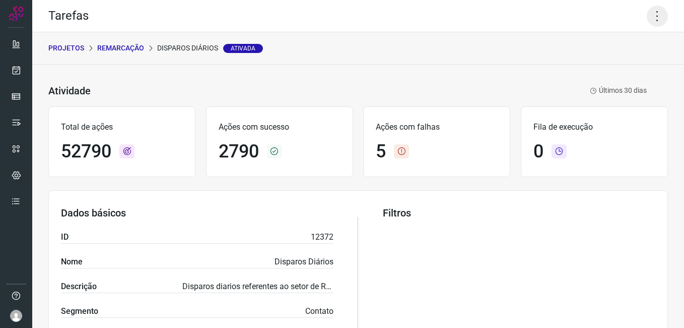
click at [649, 16] on icon at bounding box center [657, 16] width 21 height 21
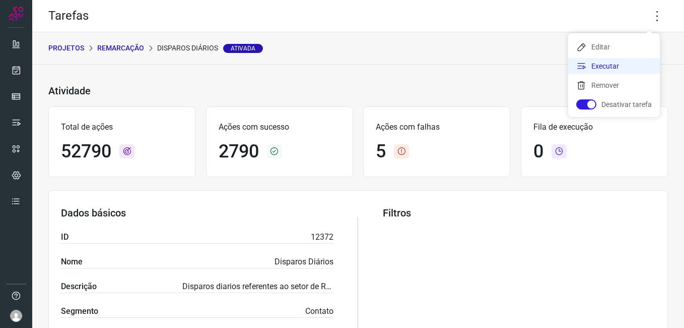
click at [595, 71] on li "Executar" at bounding box center [615, 66] width 92 height 16
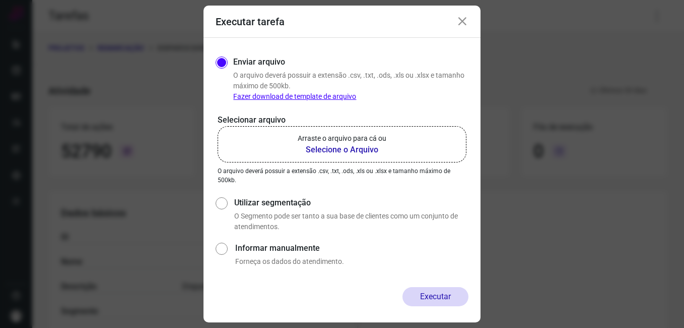
click at [366, 146] on b "Selecione o Arquivo" at bounding box center [342, 150] width 89 height 12
click at [0, 0] on input "Arraste o arquivo para cá ou Selecione o Arquivo" at bounding box center [0, 0] width 0 height 0
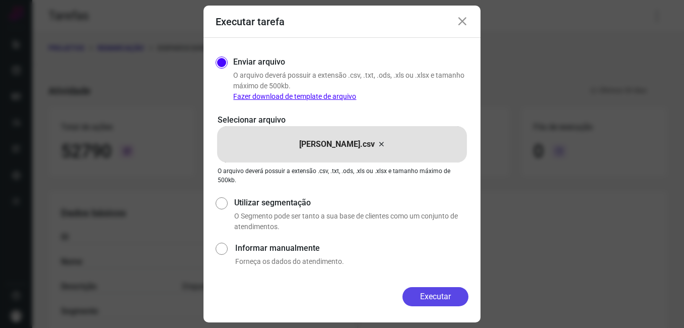
click at [430, 299] on button "Executar" at bounding box center [436, 296] width 66 height 19
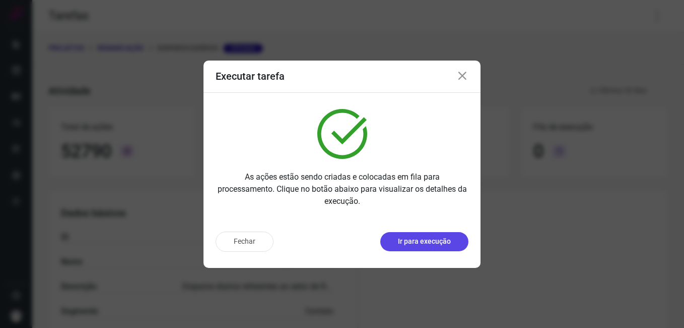
click at [410, 247] on button "Ir para execução" at bounding box center [425, 241] width 88 height 19
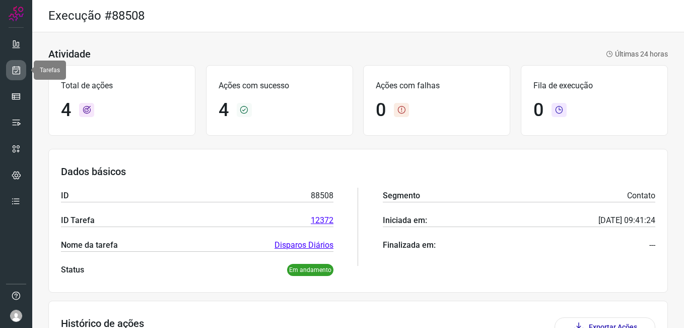
click at [17, 77] on link at bounding box center [16, 70] width 20 height 20
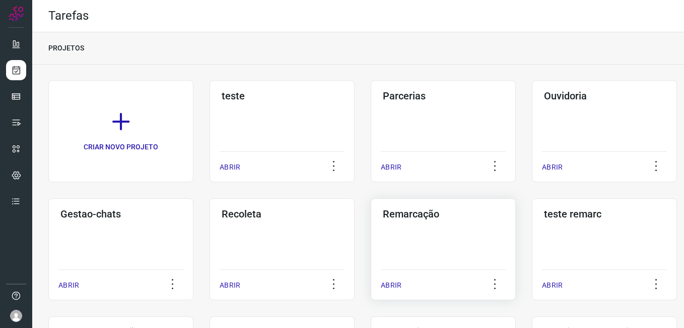
click at [443, 240] on div "Remarcação ABRIR" at bounding box center [443, 249] width 145 height 102
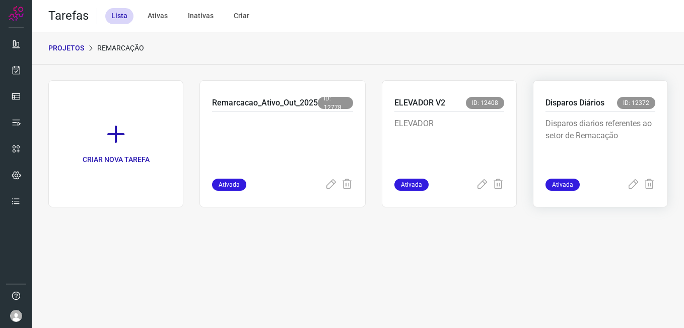
click at [598, 102] on p "Disparos Diários" at bounding box center [575, 103] width 59 height 12
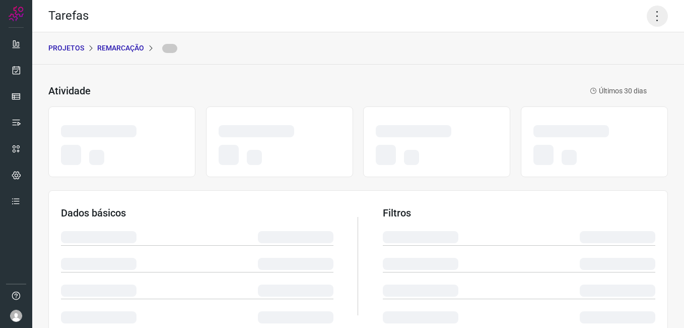
click at [655, 21] on icon at bounding box center [657, 16] width 21 height 21
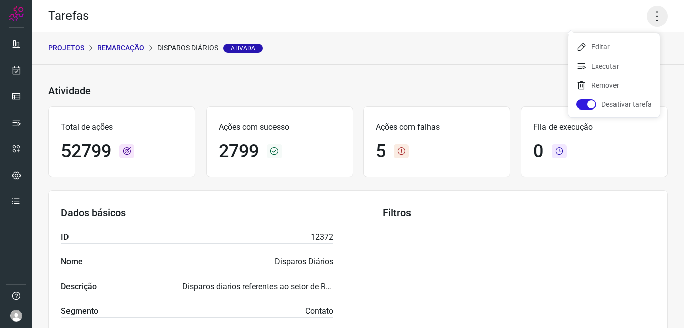
click at [649, 17] on icon at bounding box center [657, 16] width 21 height 21
click at [606, 59] on li "Executar" at bounding box center [615, 66] width 92 height 16
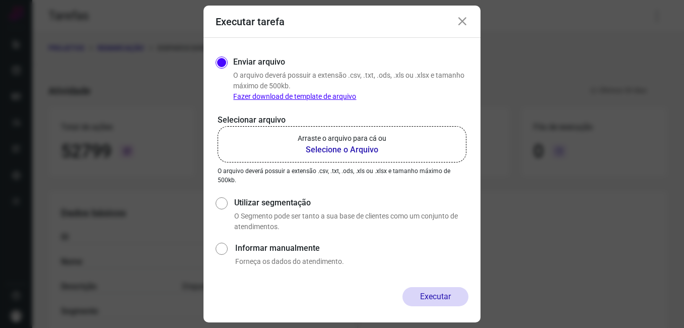
click at [374, 147] on b "Selecione o Arquivo" at bounding box center [342, 150] width 89 height 12
click at [0, 0] on input "Arraste o arquivo para cá ou Selecione o Arquivo" at bounding box center [0, 0] width 0 height 0
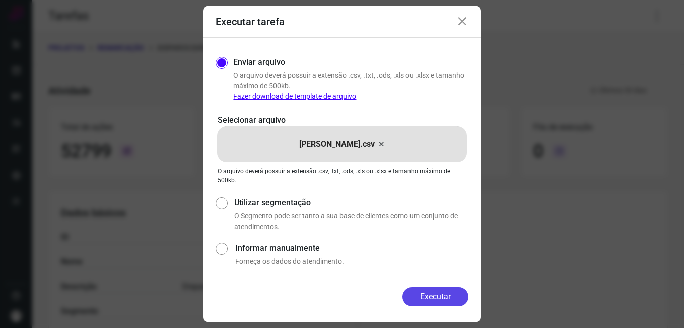
click at [431, 293] on button "Executar" at bounding box center [436, 296] width 66 height 19
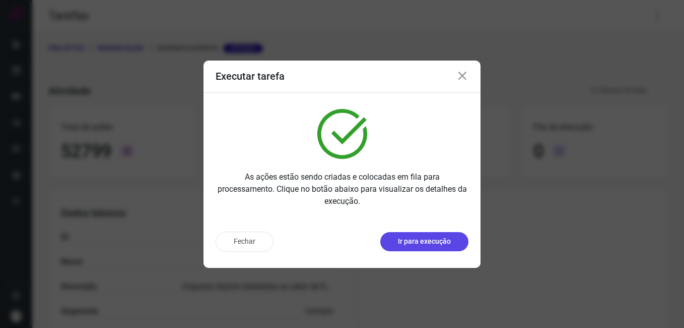
click at [428, 237] on p "Ir para execução" at bounding box center [424, 241] width 53 height 11
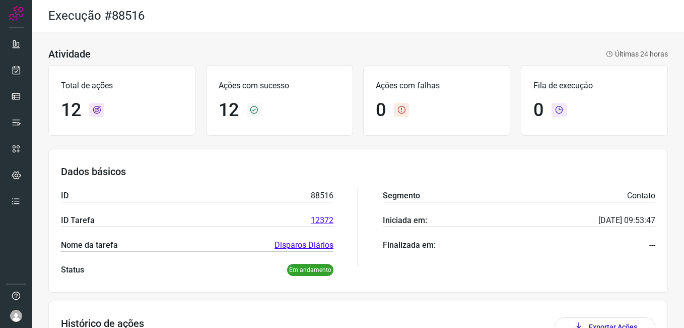
click at [27, 73] on div at bounding box center [16, 164] width 32 height 328
click at [22, 68] on link at bounding box center [16, 70] width 20 height 20
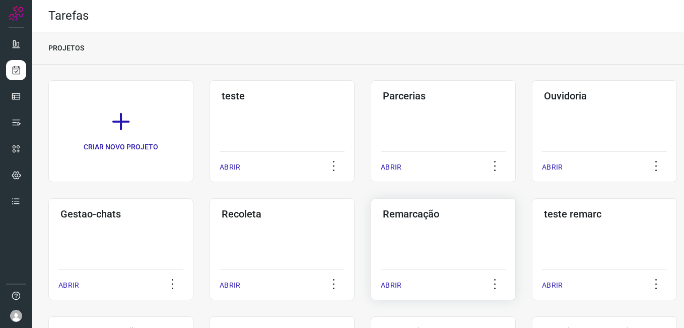
click at [417, 248] on div "Remarcação ABRIR" at bounding box center [443, 249] width 145 height 102
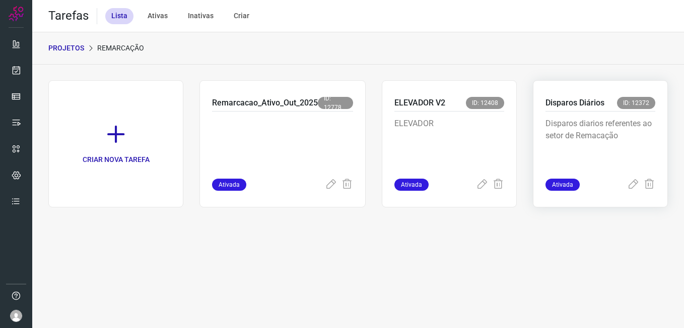
click at [603, 121] on p "Disparos diarios referentes ao setor de Remacação" at bounding box center [601, 142] width 110 height 50
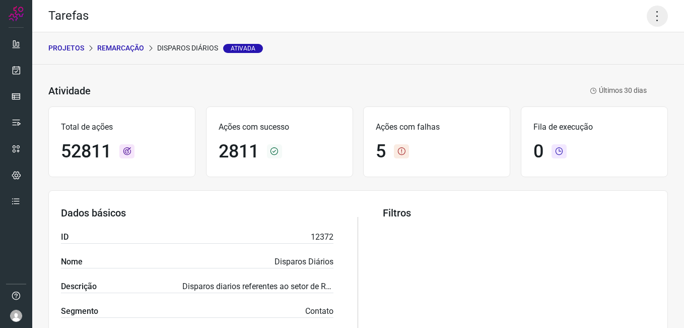
click at [651, 23] on icon at bounding box center [657, 16] width 21 height 21
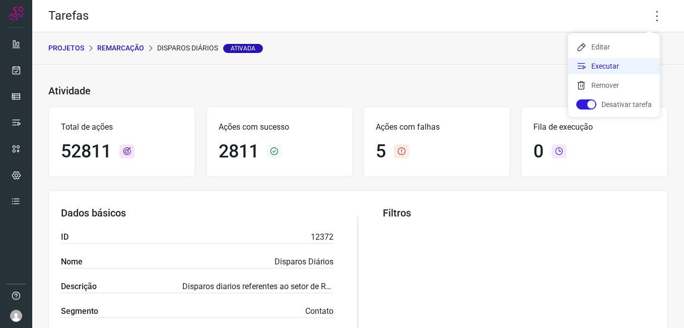
click at [621, 66] on li "Executar" at bounding box center [615, 66] width 92 height 16
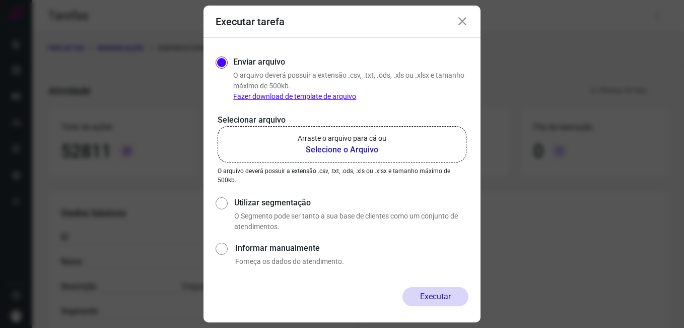
click at [363, 152] on b "Selecione o Arquivo" at bounding box center [342, 150] width 89 height 12
click at [0, 0] on input "Arraste o arquivo para cá ou Selecione o Arquivo" at bounding box center [0, 0] width 0 height 0
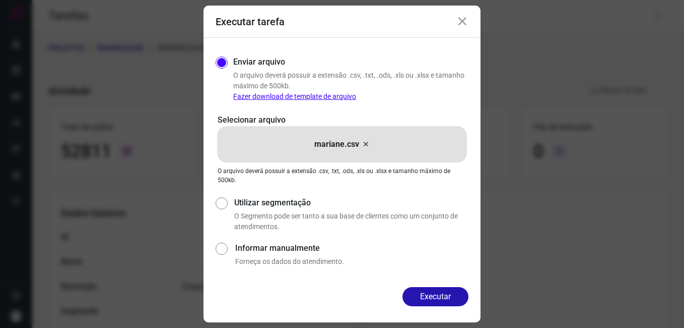
click at [436, 284] on div "Enviar arquivo O arquivo deverá possuir a extensão .csv, .txt, .ods, .xls ou .x…" at bounding box center [342, 162] width 277 height 249
click at [436, 299] on button "Executar" at bounding box center [436, 296] width 66 height 19
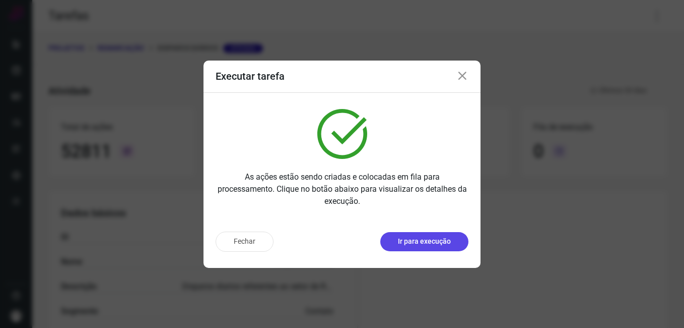
click at [418, 244] on p "Ir para execução" at bounding box center [424, 241] width 53 height 11
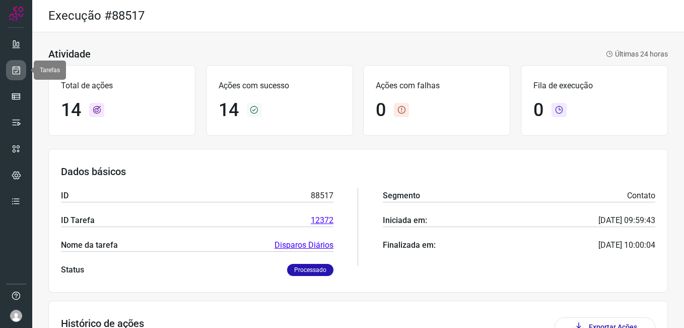
click at [14, 71] on icon at bounding box center [16, 70] width 11 height 10
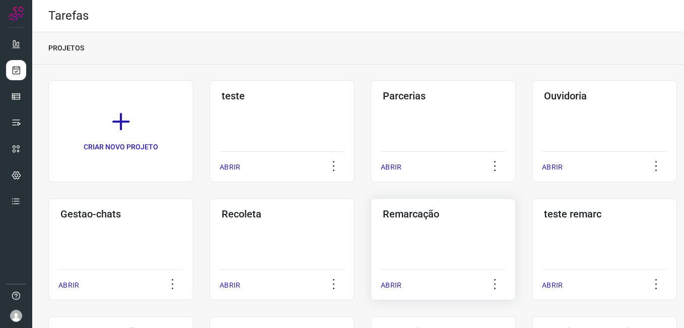
click at [416, 230] on div "Remarcação ABRIR" at bounding box center [443, 249] width 145 height 102
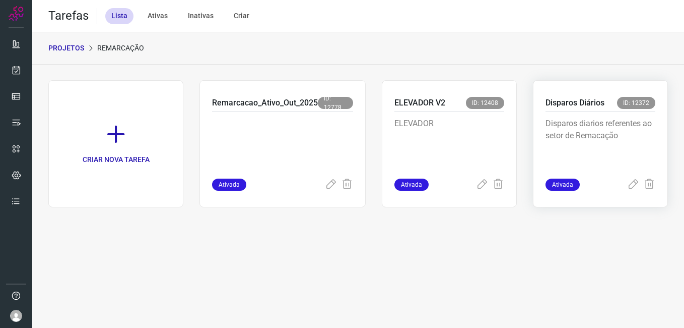
click at [611, 140] on p "Disparos diarios referentes ao setor de Remacação" at bounding box center [601, 142] width 110 height 50
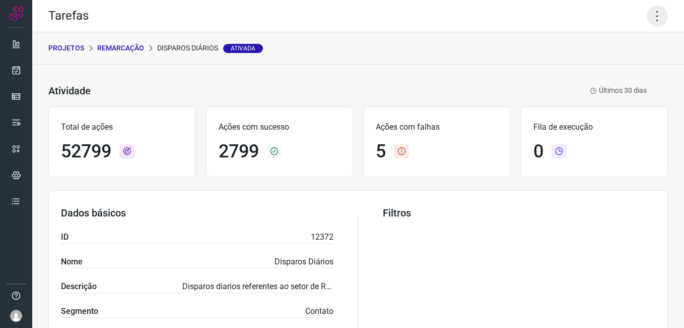
click at [648, 10] on icon at bounding box center [657, 16] width 21 height 21
click at [585, 76] on ul "Editar Executar Remover Desativar tarefa" at bounding box center [615, 75] width 92 height 84
drag, startPoint x: 585, startPoint y: 76, endPoint x: 587, endPoint y: 70, distance: 5.7
click at [586, 74] on ul "Editar Executar Remover Desativar tarefa" at bounding box center [615, 75] width 92 height 84
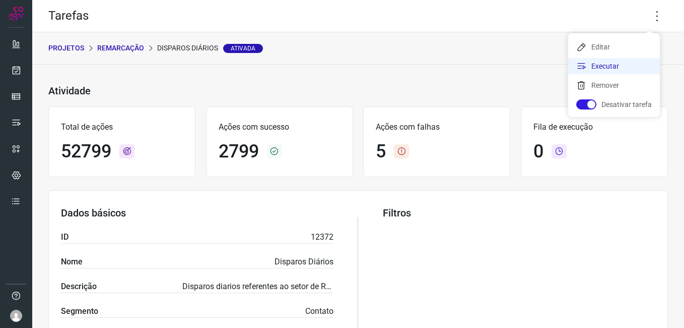
click at [587, 69] on icon at bounding box center [582, 66] width 10 height 10
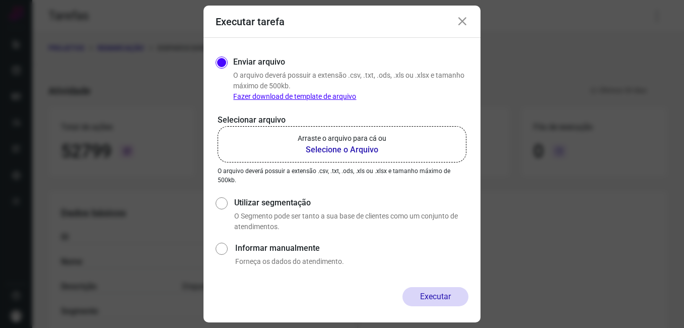
click at [313, 153] on b "Selecione o Arquivo" at bounding box center [342, 150] width 89 height 12
click at [0, 0] on input "Arraste o arquivo para cá ou Selecione o Arquivo" at bounding box center [0, 0] width 0 height 0
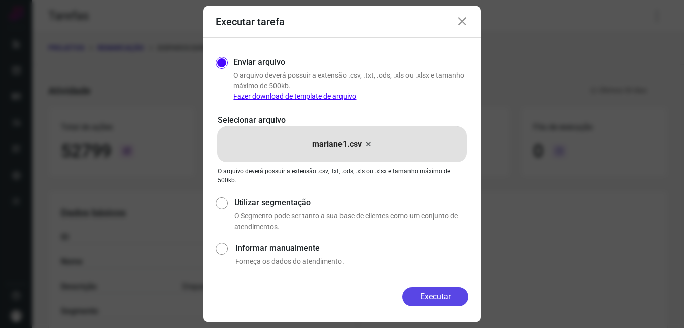
click at [425, 290] on button "Executar" at bounding box center [436, 296] width 66 height 19
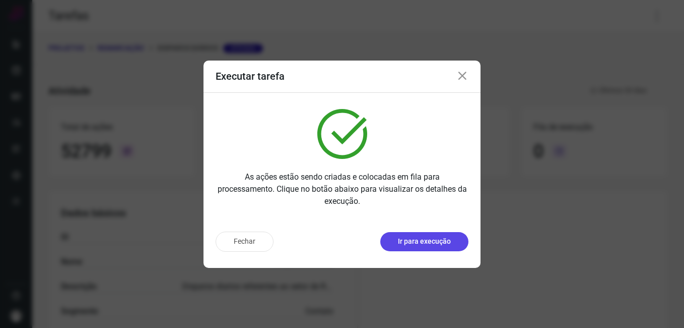
click at [430, 240] on p "Ir para execução" at bounding box center [424, 241] width 53 height 11
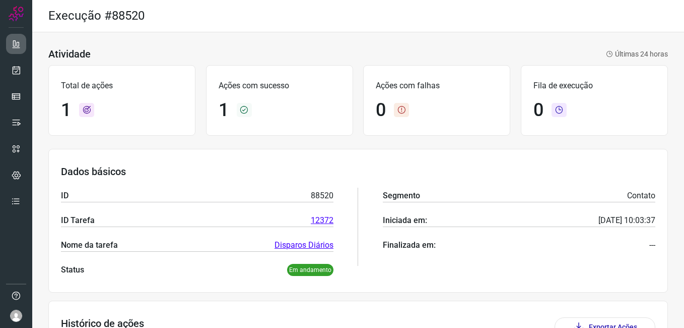
click at [15, 44] on icon at bounding box center [16, 44] width 10 height 10
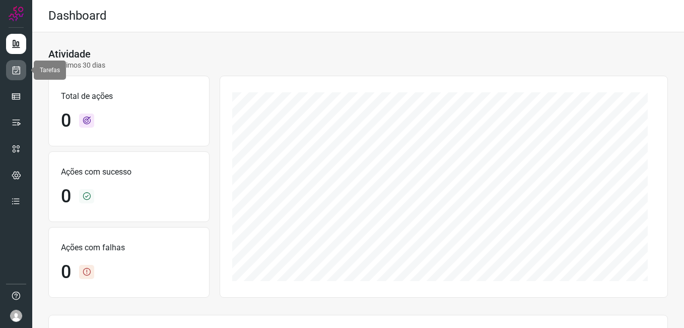
click at [21, 73] on icon at bounding box center [16, 70] width 11 height 10
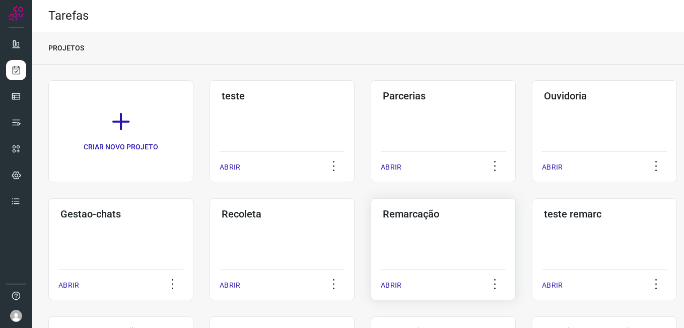
click at [454, 244] on div "Remarcação ABRIR" at bounding box center [443, 249] width 145 height 102
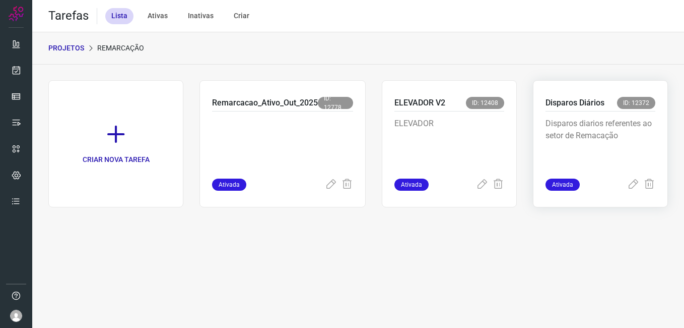
click at [604, 131] on p "Disparos diarios referentes ao setor de Remacação" at bounding box center [601, 142] width 110 height 50
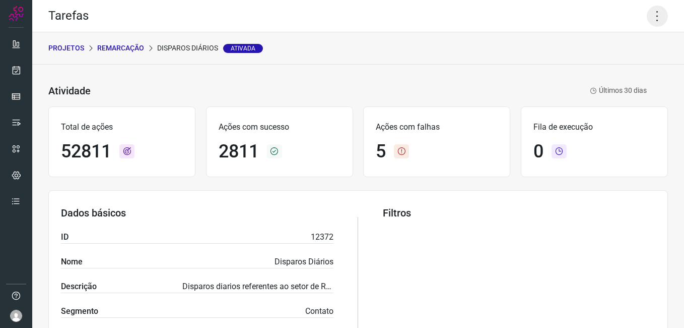
click at [651, 24] on icon at bounding box center [657, 16] width 21 height 21
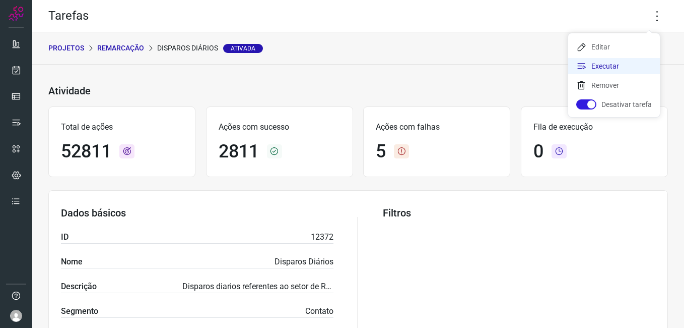
click at [607, 67] on li "Executar" at bounding box center [615, 66] width 92 height 16
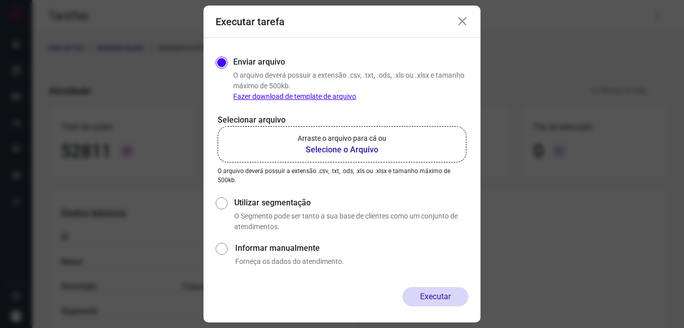
click at [368, 145] on b "Selecione o Arquivo" at bounding box center [342, 150] width 89 height 12
click at [0, 0] on input "Arraste o arquivo para cá ou Selecione o Arquivo" at bounding box center [0, 0] width 0 height 0
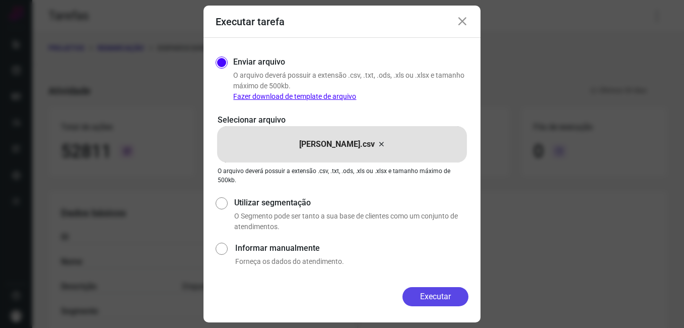
click at [464, 298] on button "Executar" at bounding box center [436, 296] width 66 height 19
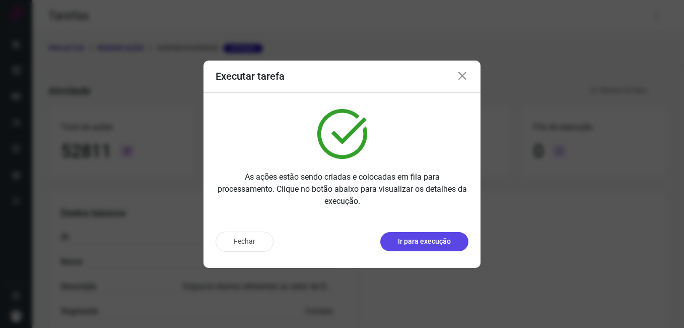
click at [415, 244] on p "Ir para execução" at bounding box center [424, 241] width 53 height 11
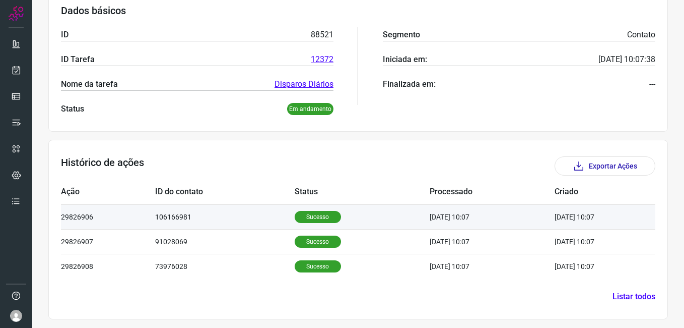
scroll to position [162, 0]
